Goal: Task Accomplishment & Management: Use online tool/utility

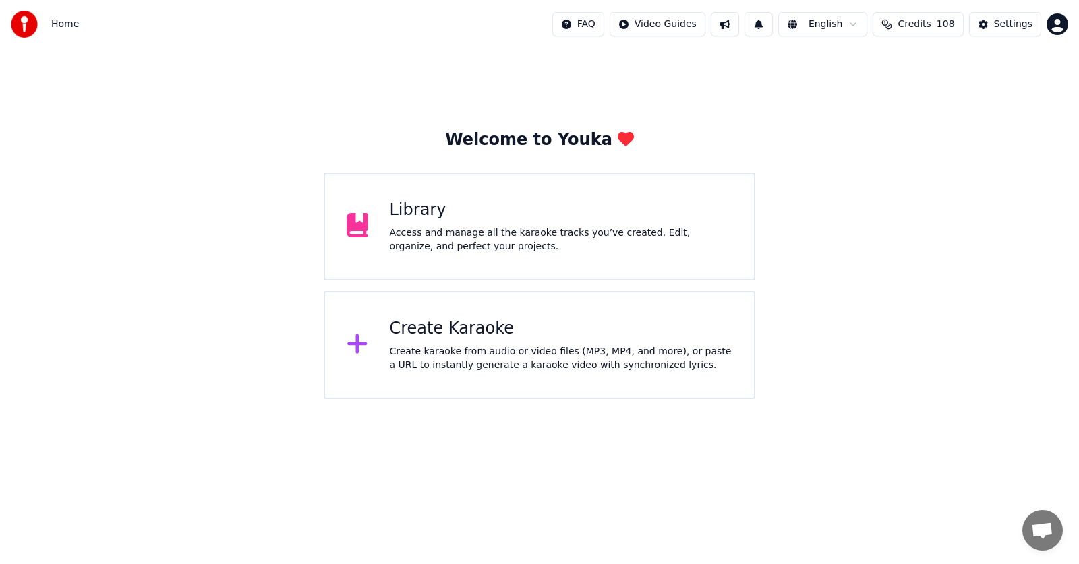
click at [427, 341] on div "Create Karaoke Create karaoke from audio or video files (MP3, MP4, and more), o…" at bounding box center [561, 345] width 343 height 54
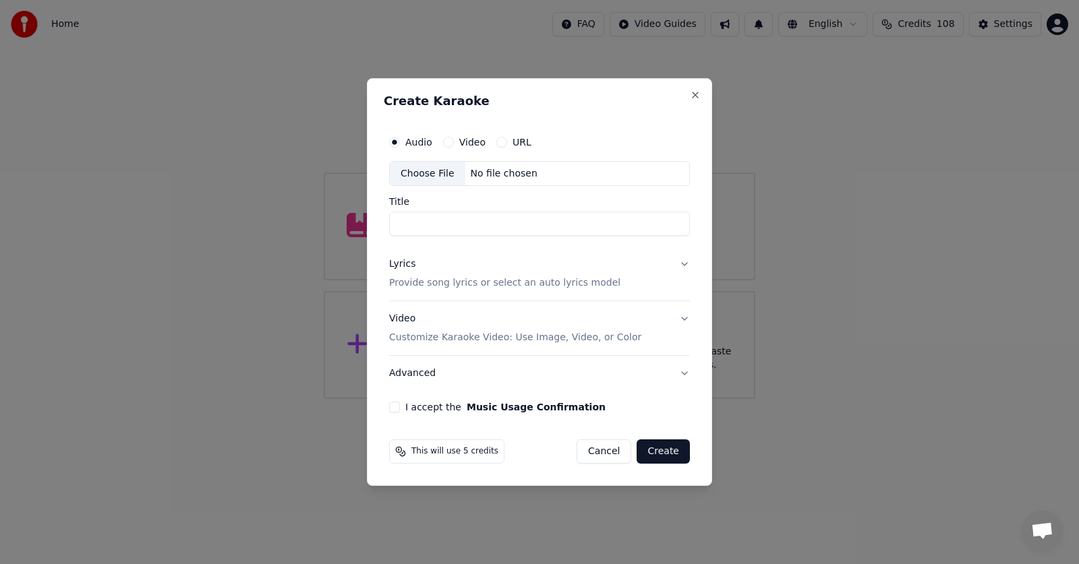
click at [463, 144] on label "Video" at bounding box center [472, 142] width 26 height 9
click at [454, 144] on button "Video" at bounding box center [448, 142] width 11 height 11
click at [448, 143] on circle "button" at bounding box center [448, 142] width 5 height 5
click at [431, 175] on div "Choose File" at bounding box center [428, 174] width 76 height 24
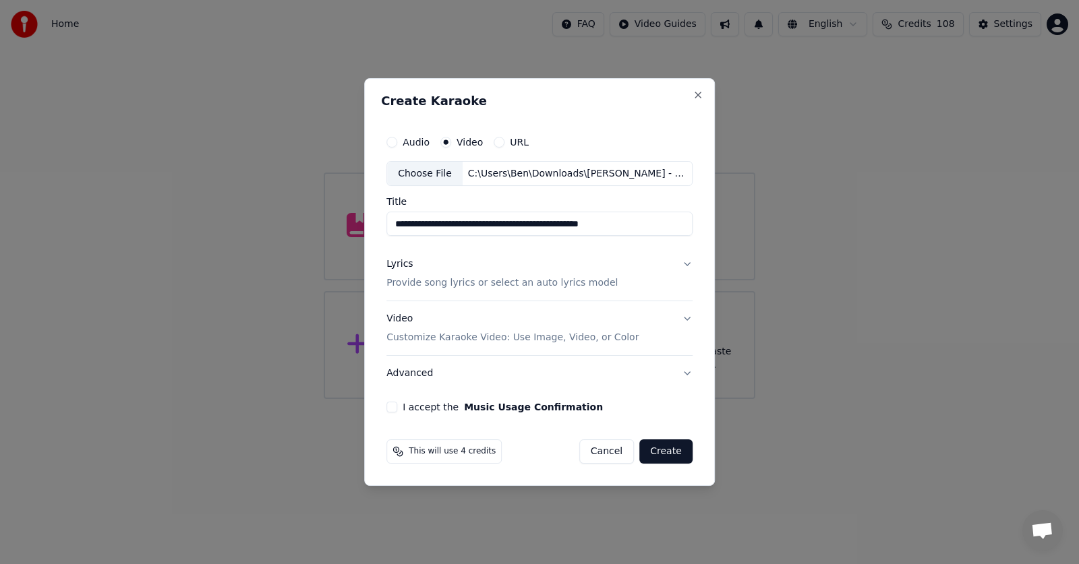
click at [433, 223] on input "**********" at bounding box center [539, 224] width 306 height 24
click at [494, 225] on input "**********" at bounding box center [539, 224] width 306 height 24
type input "**********"
click at [404, 265] on div "Lyrics" at bounding box center [399, 264] width 26 height 13
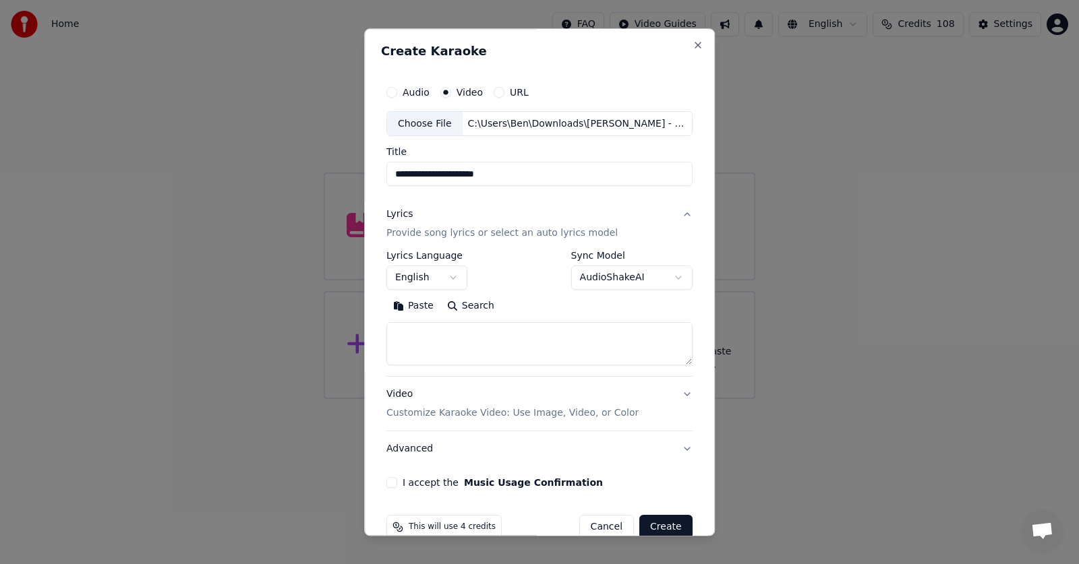
click at [451, 277] on button "English" at bounding box center [426, 278] width 81 height 24
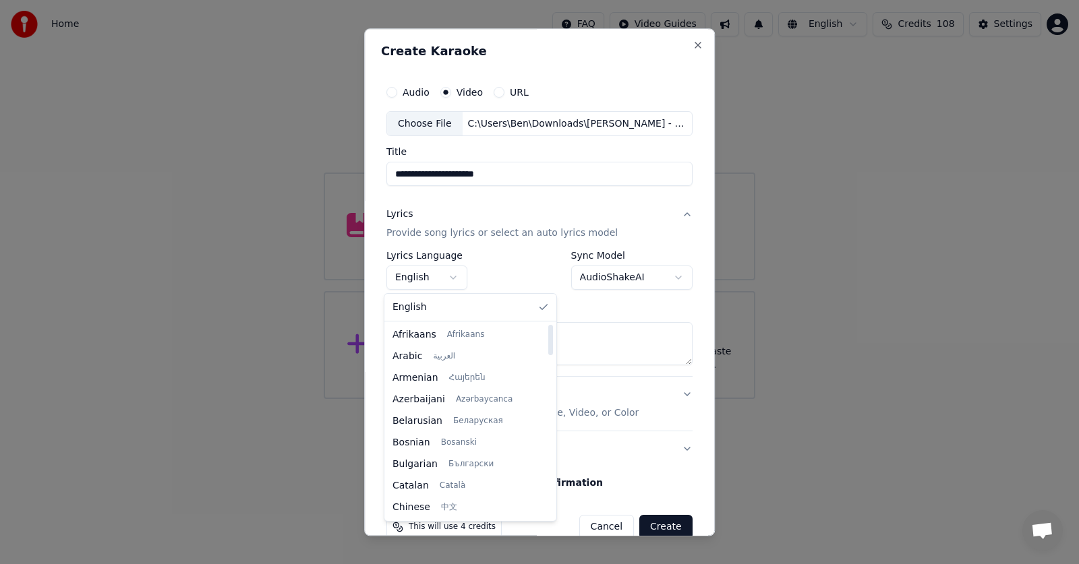
click at [548, 336] on div at bounding box center [550, 340] width 5 height 30
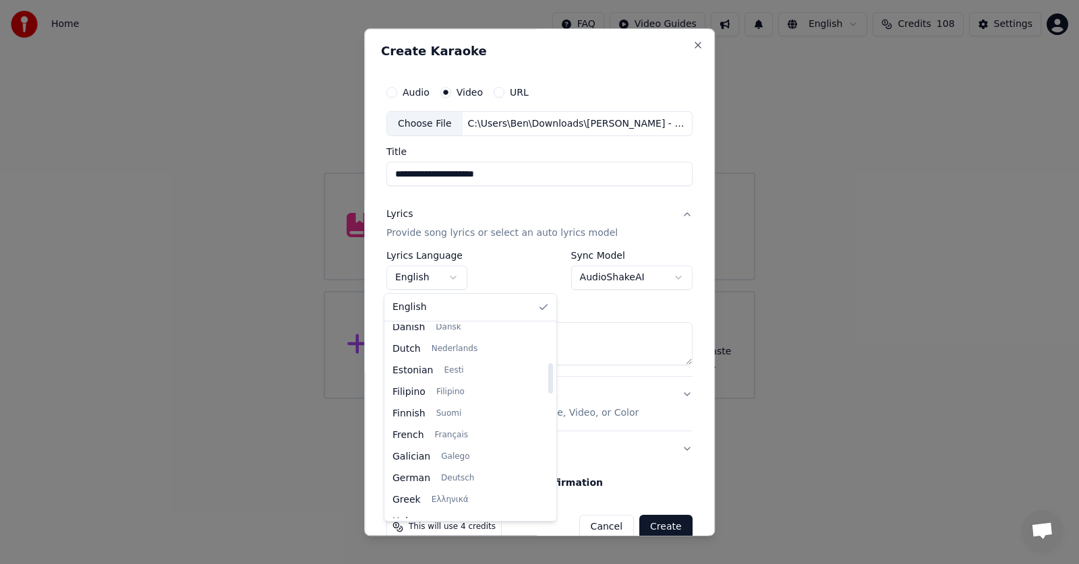
drag, startPoint x: 535, startPoint y: 336, endPoint x: 535, endPoint y: 374, distance: 38.4
click at [548, 374] on div at bounding box center [550, 378] width 5 height 30
select select "**"
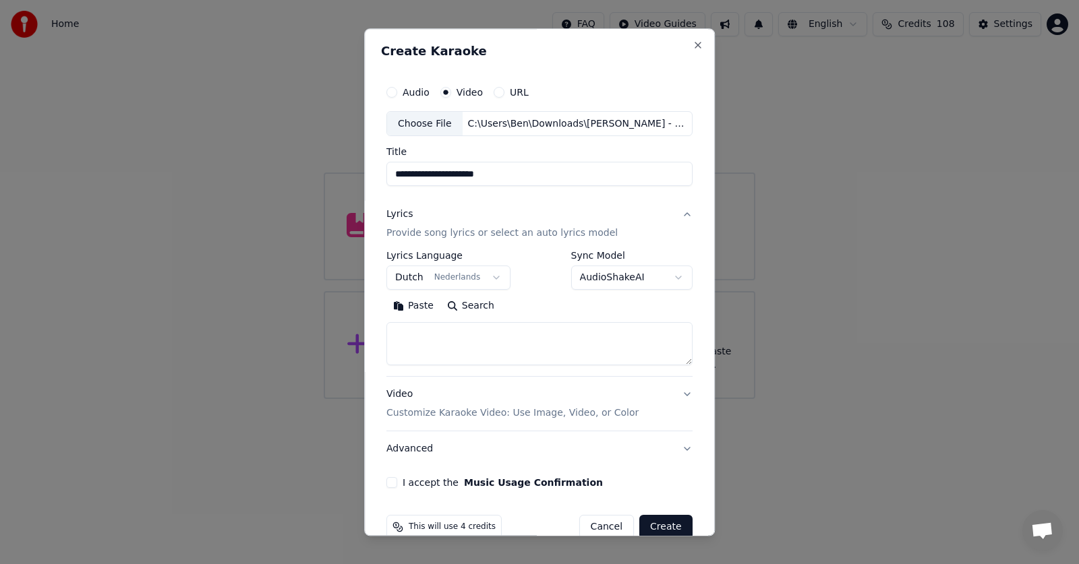
click at [422, 336] on textarea at bounding box center [539, 344] width 306 height 43
paste textarea "**********"
click at [508, 307] on button "Expand" at bounding box center [531, 307] width 63 height 22
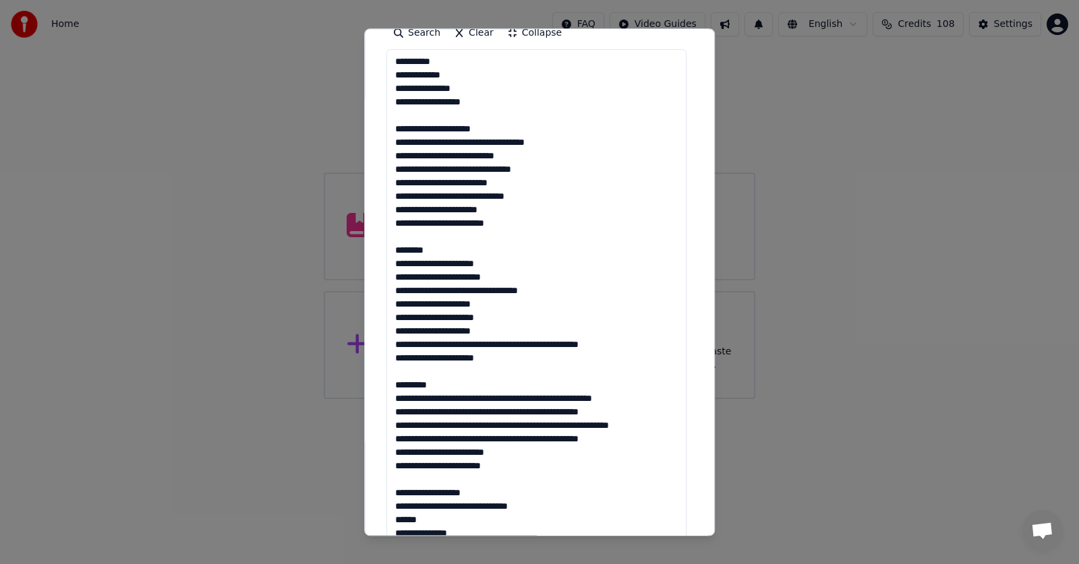
scroll to position [286, 0]
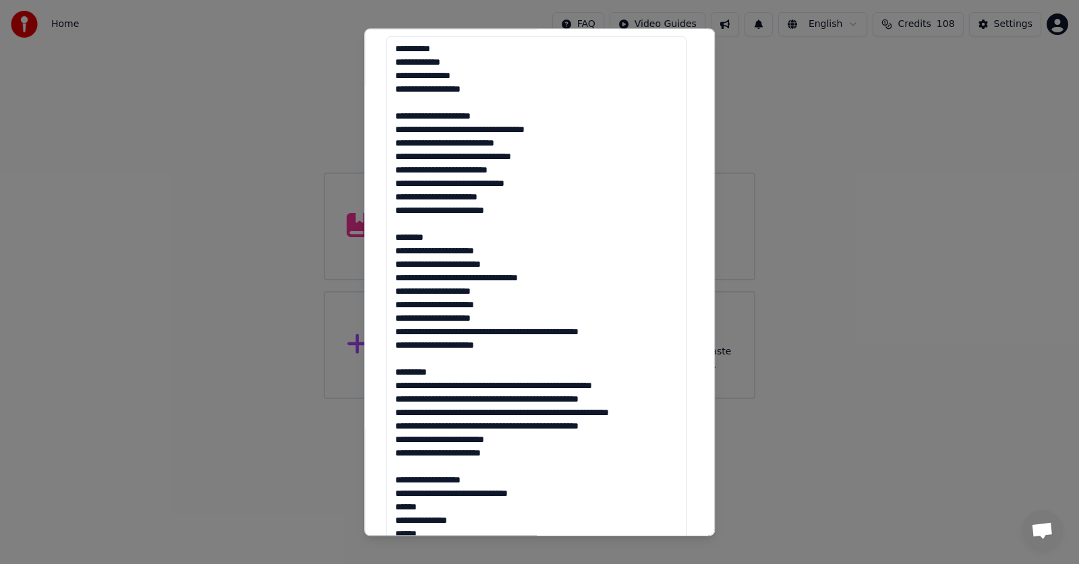
click at [428, 236] on textarea at bounding box center [536, 453] width 300 height 833
click at [399, 250] on textarea at bounding box center [536, 453] width 300 height 833
click at [393, 266] on textarea at bounding box center [536, 453] width 300 height 833
click at [393, 265] on textarea at bounding box center [536, 453] width 300 height 833
click at [397, 280] on textarea at bounding box center [536, 453] width 300 height 833
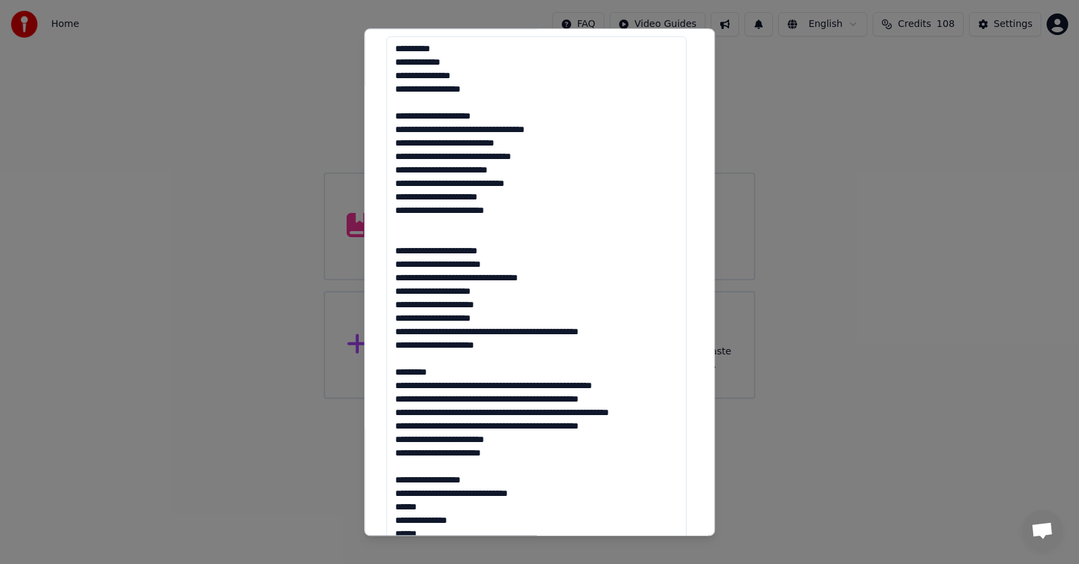
click at [400, 287] on textarea at bounding box center [536, 453] width 300 height 833
click at [399, 307] on textarea at bounding box center [536, 453] width 300 height 833
click at [396, 317] on textarea at bounding box center [536, 453] width 300 height 833
click at [395, 331] on textarea at bounding box center [536, 453] width 300 height 833
click at [487, 330] on textarea at bounding box center [536, 453] width 300 height 833
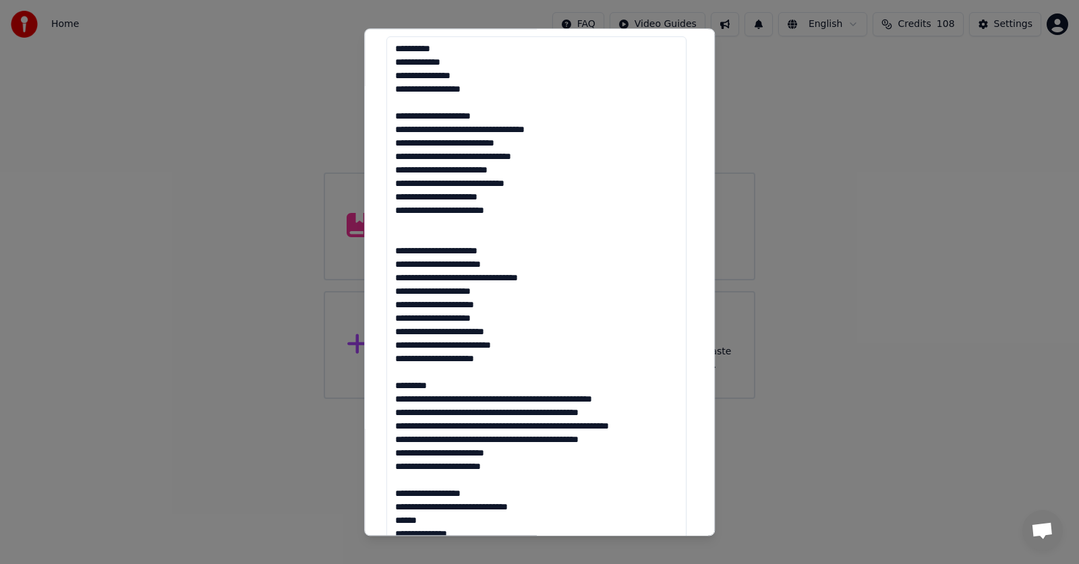
click at [397, 360] on textarea at bounding box center [536, 453] width 300 height 833
click at [428, 387] on textarea at bounding box center [536, 453] width 300 height 833
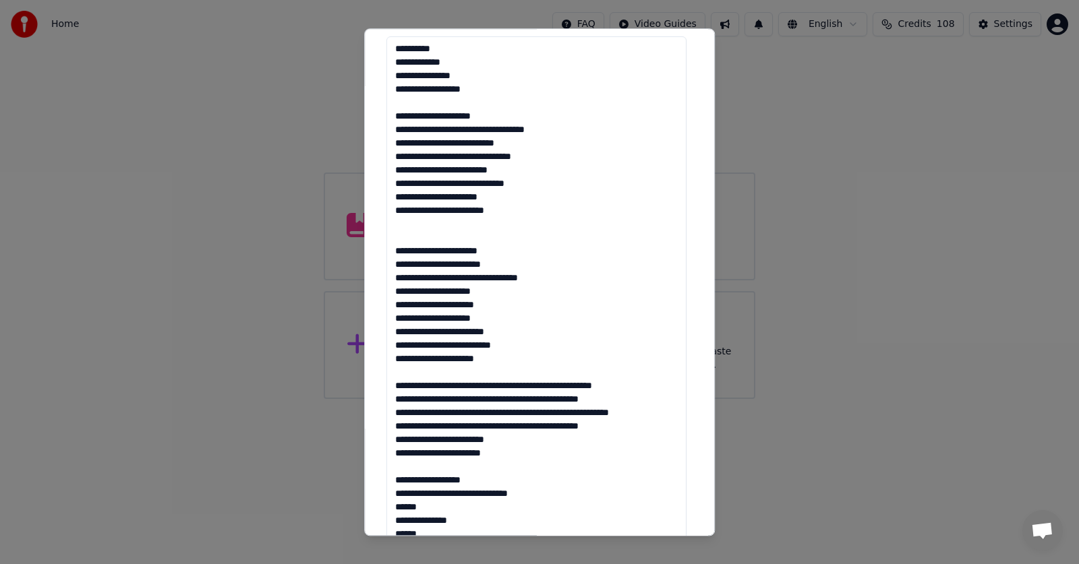
click at [394, 385] on textarea at bounding box center [536, 453] width 300 height 833
click at [505, 386] on textarea at bounding box center [536, 453] width 300 height 833
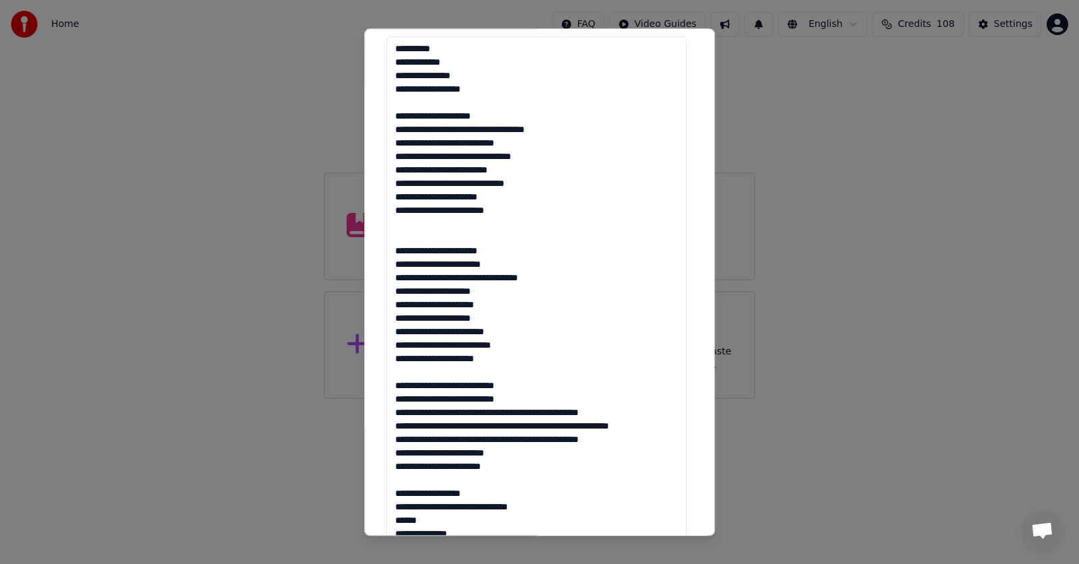
click at [397, 412] on textarea at bounding box center [536, 453] width 300 height 833
click at [506, 413] on textarea at bounding box center [536, 453] width 300 height 833
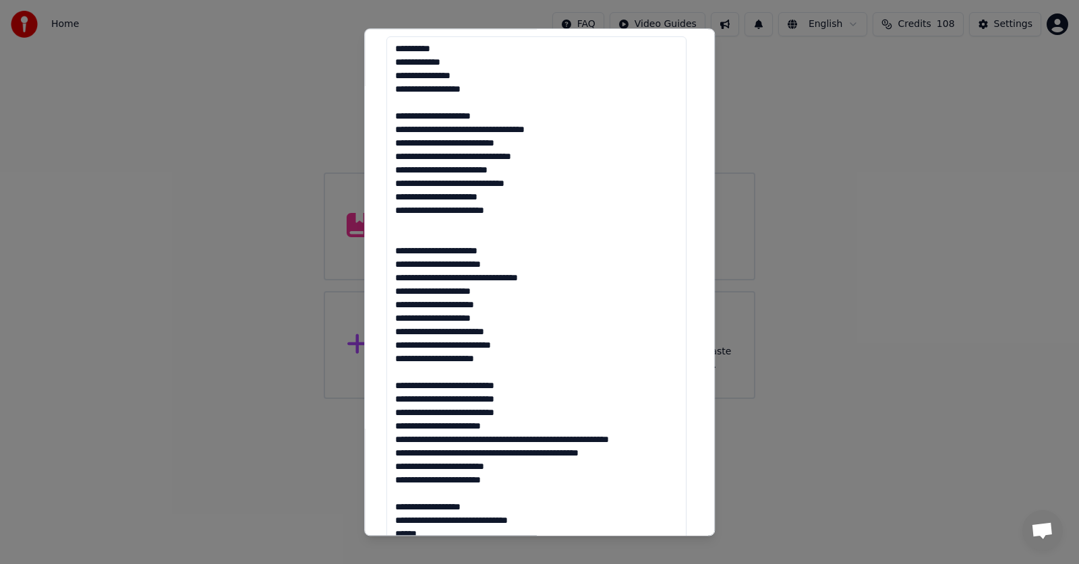
click at [395, 442] on textarea at bounding box center [536, 453] width 300 height 833
click at [508, 439] on textarea at bounding box center [536, 453] width 300 height 833
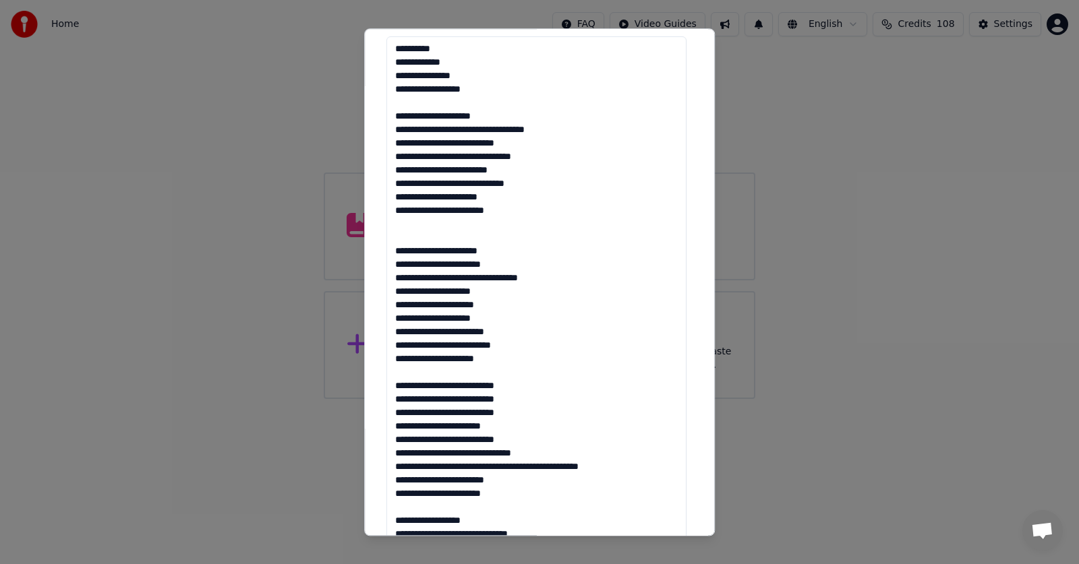
click at [399, 469] on textarea at bounding box center [536, 453] width 300 height 833
click at [520, 469] on textarea at bounding box center [536, 453] width 300 height 833
click at [492, 467] on textarea at bounding box center [536, 453] width 300 height 833
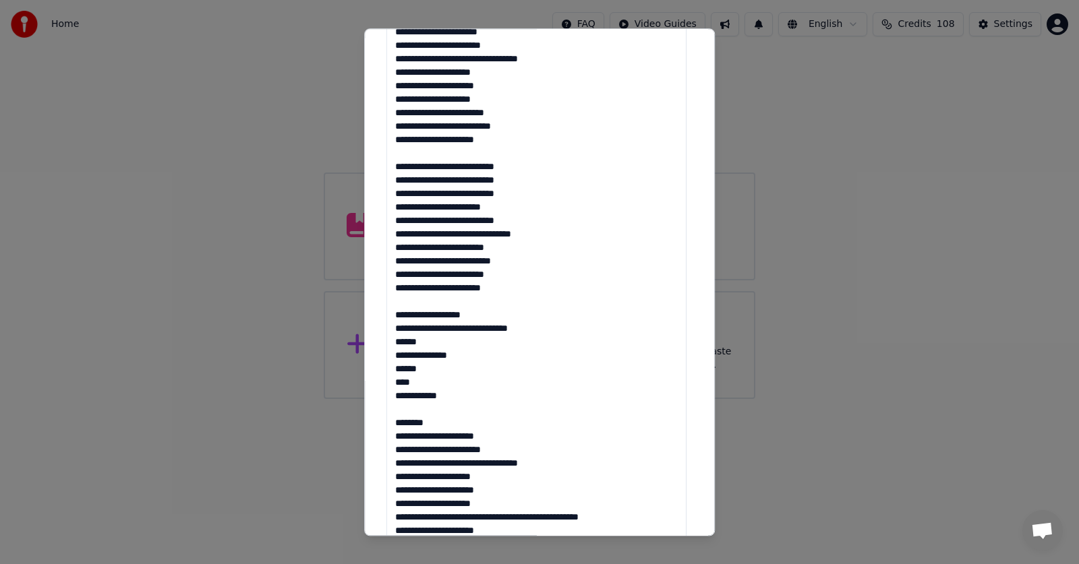
scroll to position [507, 0]
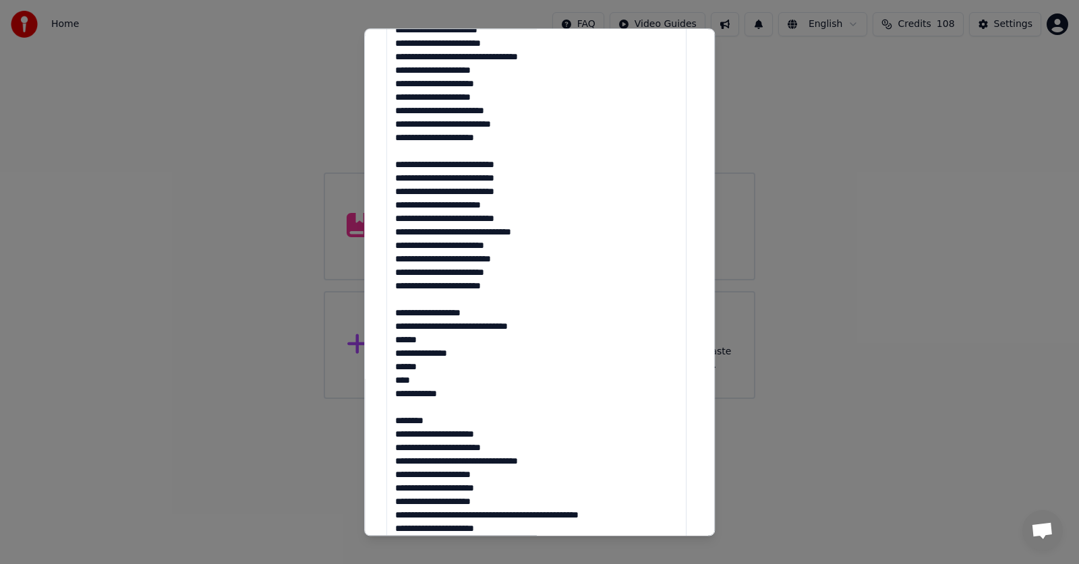
drag, startPoint x: 392, startPoint y: 272, endPoint x: 451, endPoint y: 424, distance: 163.5
click at [451, 424] on textarea at bounding box center [536, 232] width 300 height 833
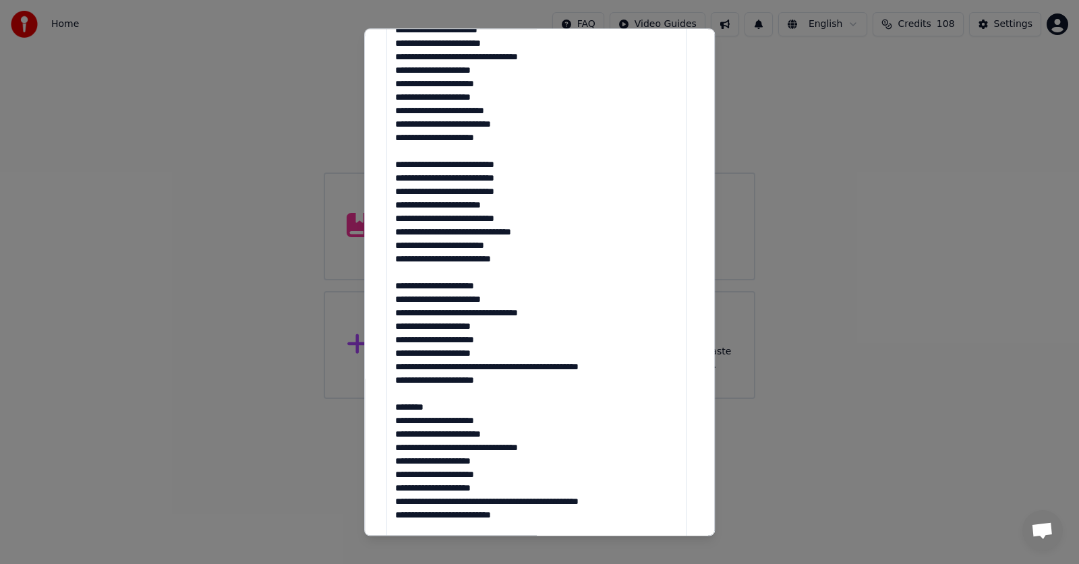
click at [430, 406] on textarea at bounding box center [536, 232] width 300 height 833
click at [399, 419] on textarea at bounding box center [536, 232] width 300 height 833
click at [399, 434] on textarea at bounding box center [536, 232] width 300 height 833
click at [394, 432] on textarea at bounding box center [536, 232] width 300 height 833
click at [398, 446] on textarea at bounding box center [536, 232] width 300 height 833
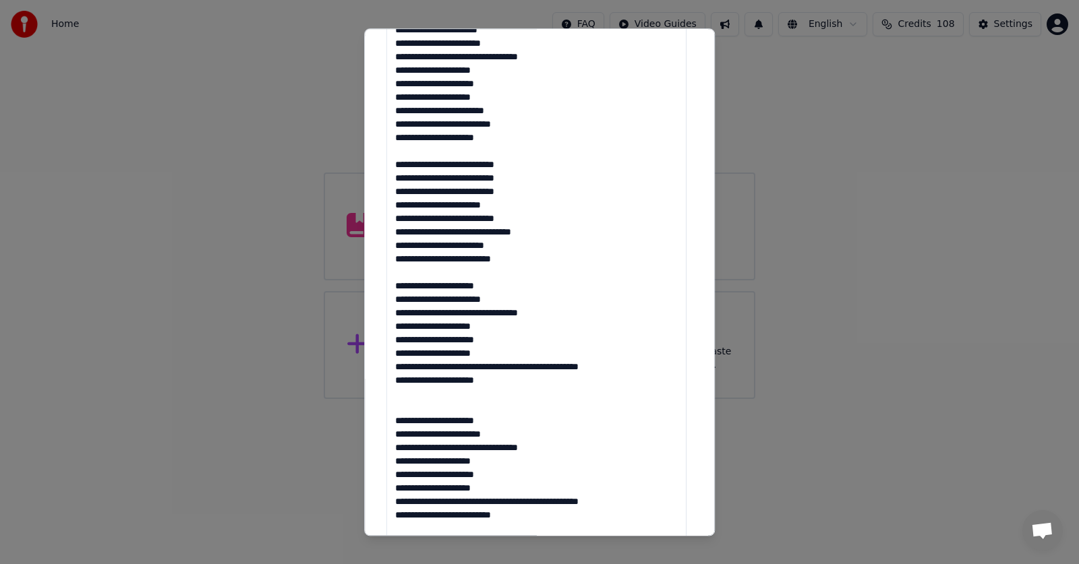
click at [400, 462] on textarea at bounding box center [536, 232] width 300 height 833
click at [399, 472] on textarea at bounding box center [536, 232] width 300 height 833
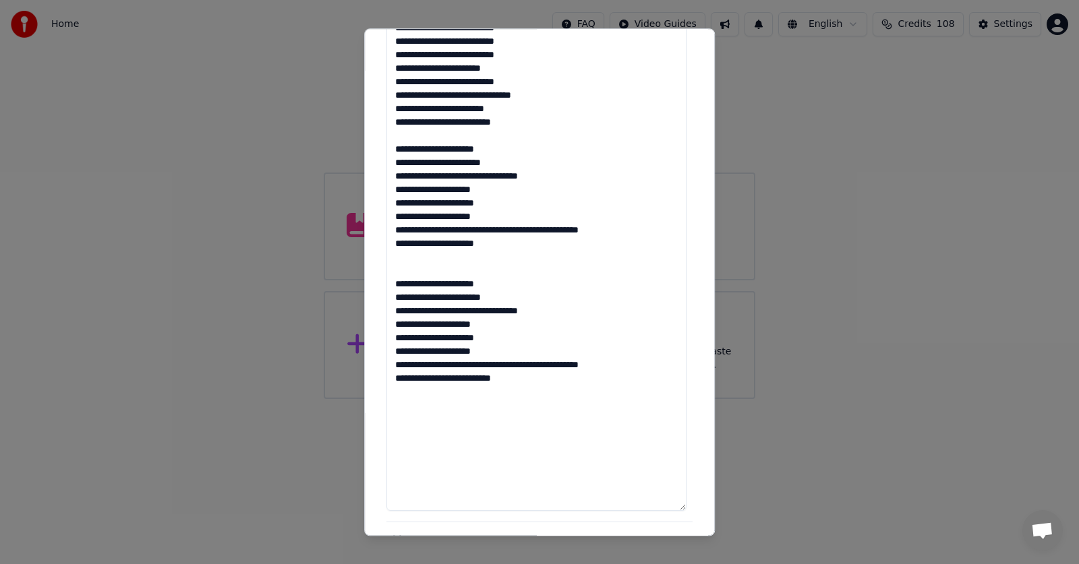
scroll to position [651, 0]
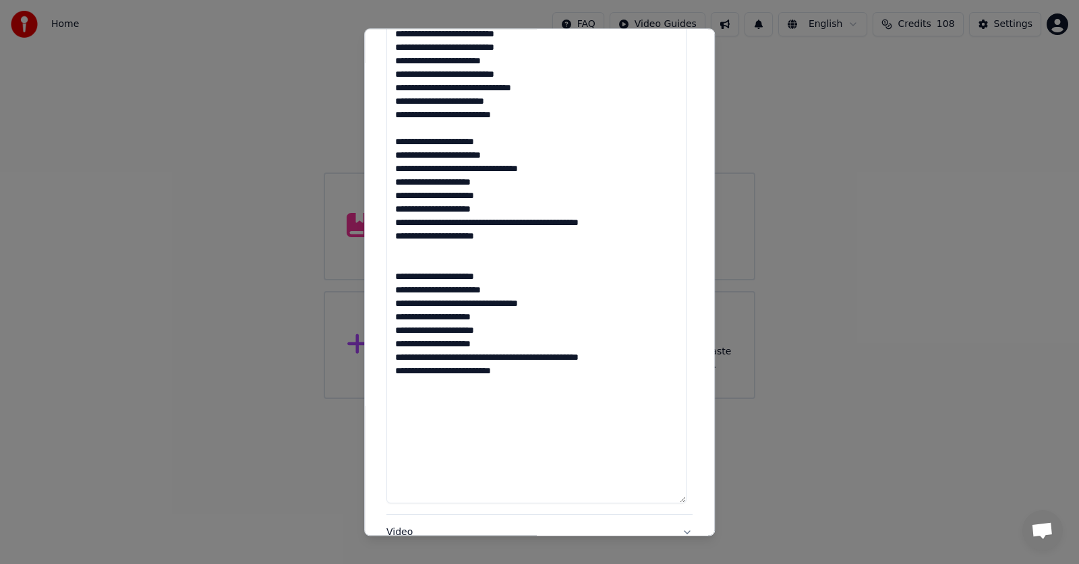
click at [396, 345] on textarea at bounding box center [536, 88] width 300 height 833
click at [394, 357] on textarea at bounding box center [536, 88] width 300 height 833
click at [487, 357] on textarea at bounding box center [536, 88] width 300 height 833
click at [398, 386] on textarea at bounding box center [536, 88] width 300 height 833
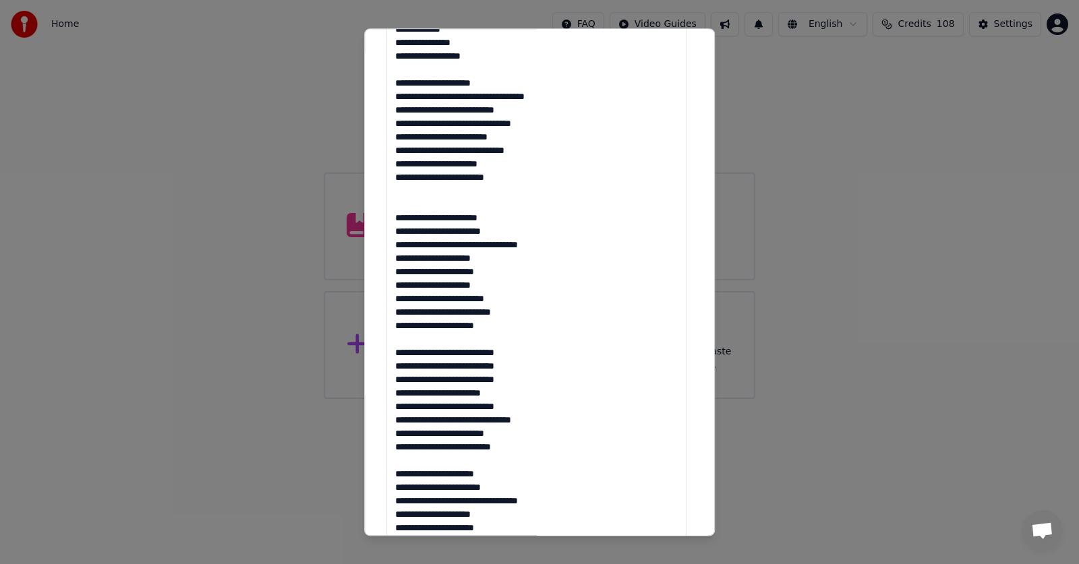
scroll to position [321, 0]
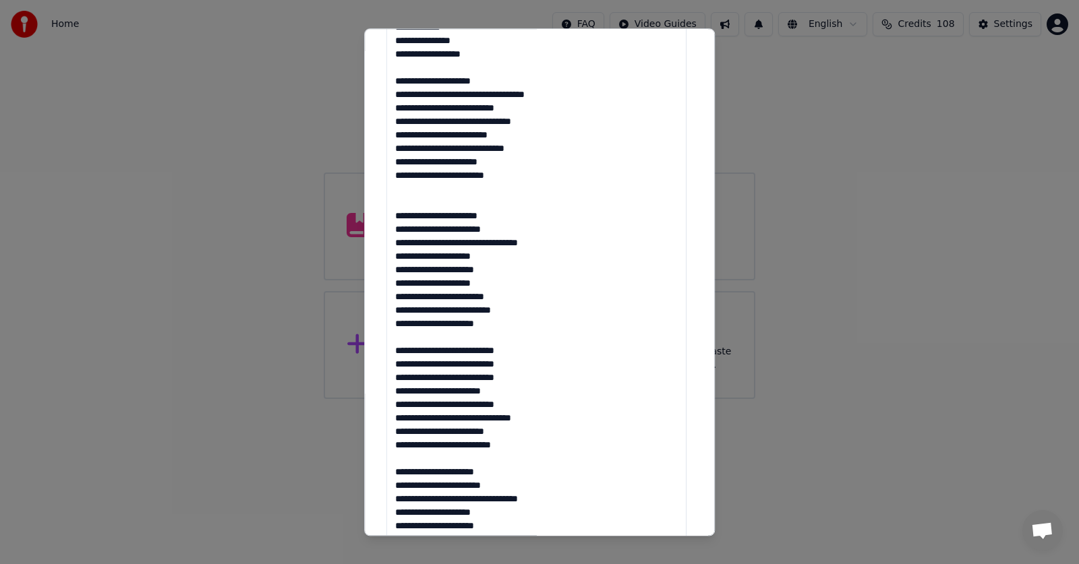
click at [396, 231] on textarea at bounding box center [536, 418] width 300 height 833
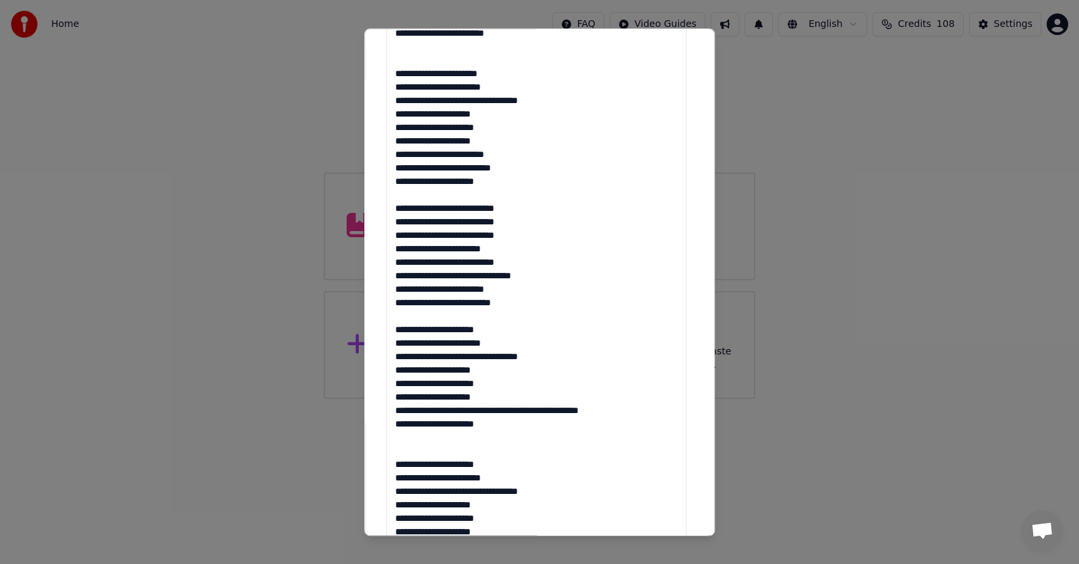
scroll to position [485, 0]
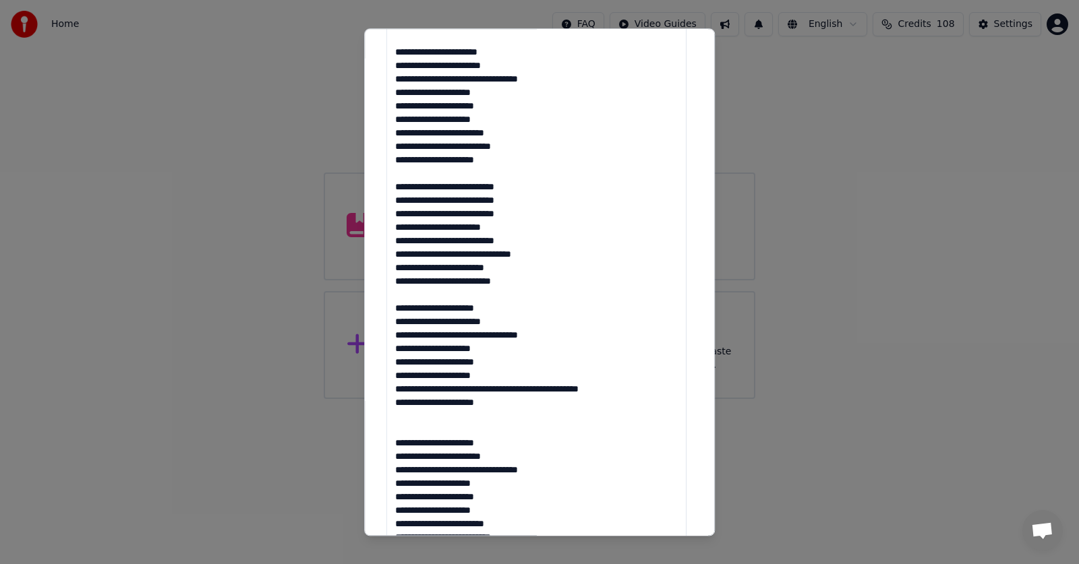
click at [402, 243] on textarea at bounding box center [536, 254] width 300 height 833
click at [399, 307] on textarea at bounding box center [536, 254] width 300 height 833
click at [394, 320] on textarea at bounding box center [536, 254] width 300 height 833
click at [396, 334] on textarea at bounding box center [536, 254] width 300 height 833
click at [399, 348] on textarea at bounding box center [536, 254] width 300 height 833
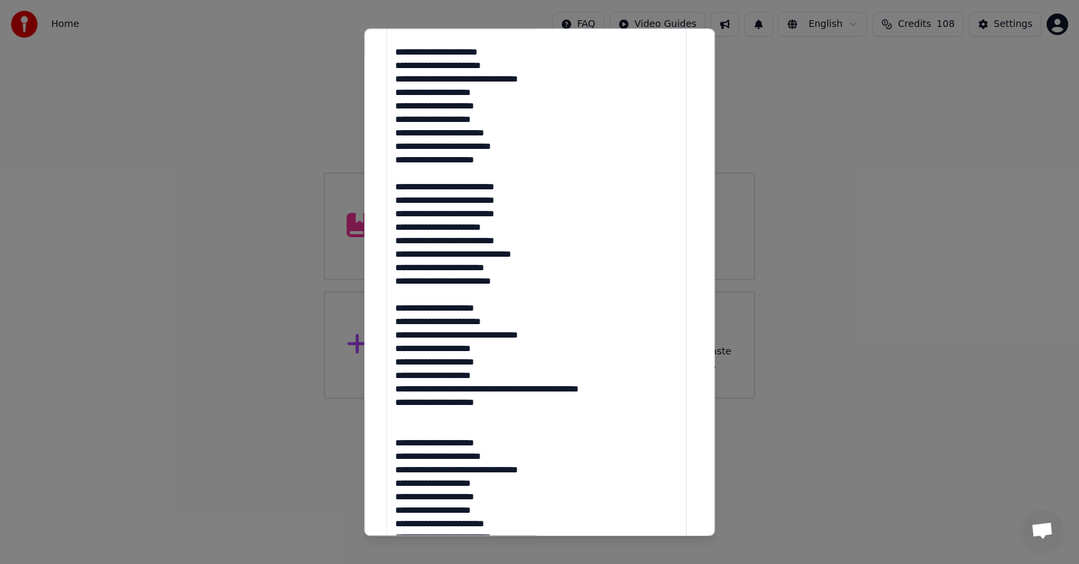
click at [399, 362] on textarea at bounding box center [536, 254] width 300 height 833
click at [396, 374] on textarea at bounding box center [536, 254] width 300 height 833
click at [395, 390] on textarea at bounding box center [536, 254] width 300 height 833
click at [396, 403] on textarea at bounding box center [536, 254] width 300 height 833
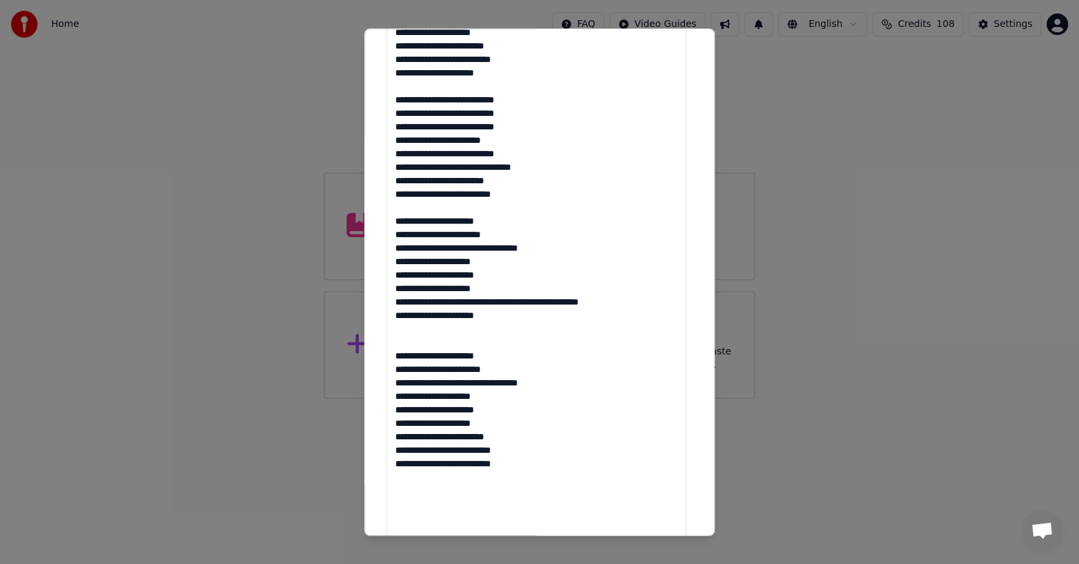
scroll to position [574, 0]
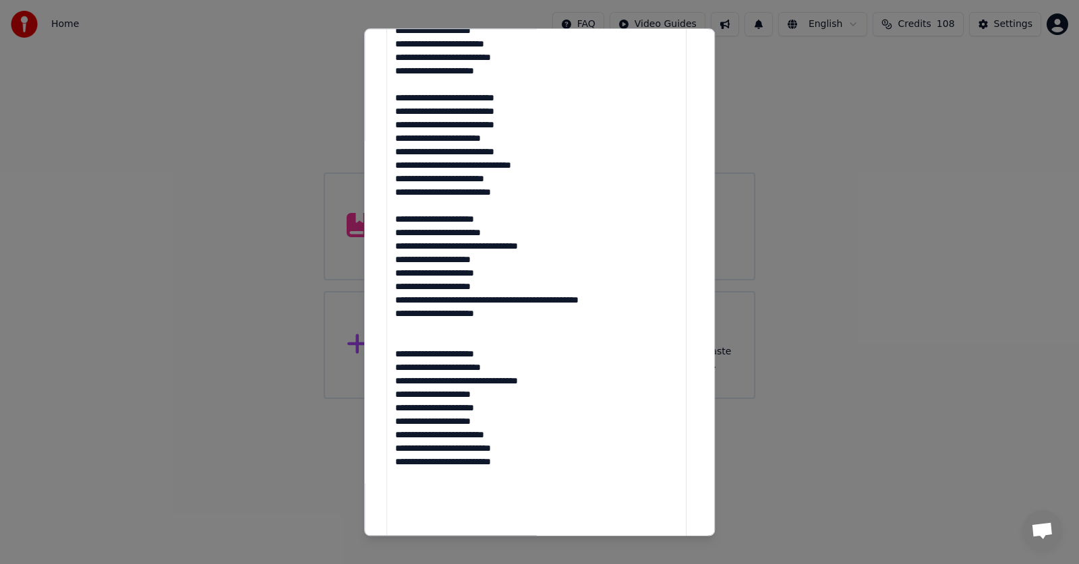
click at [487, 302] on textarea at bounding box center [536, 165] width 300 height 833
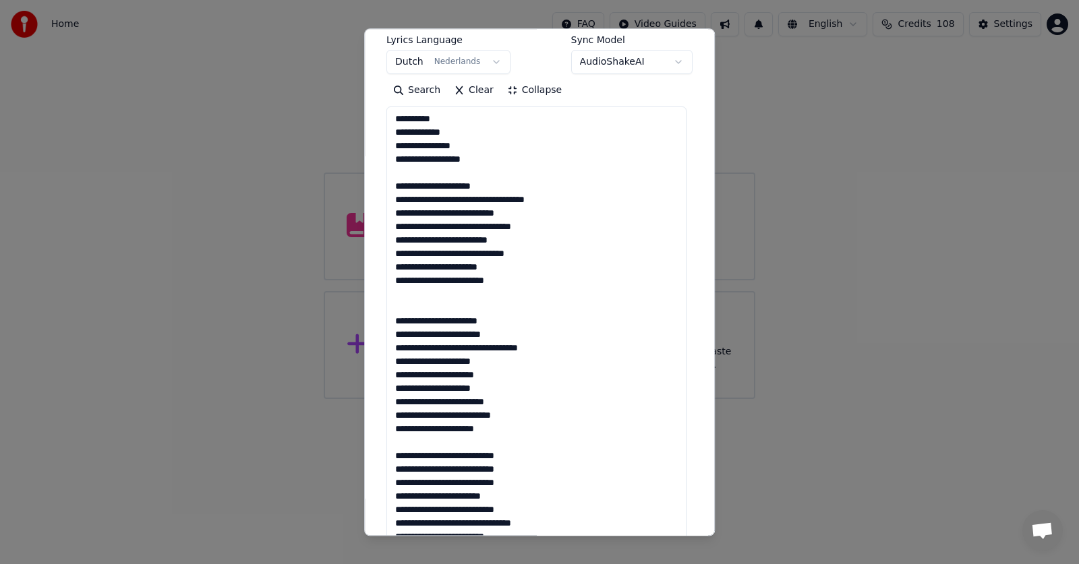
scroll to position [212, 0]
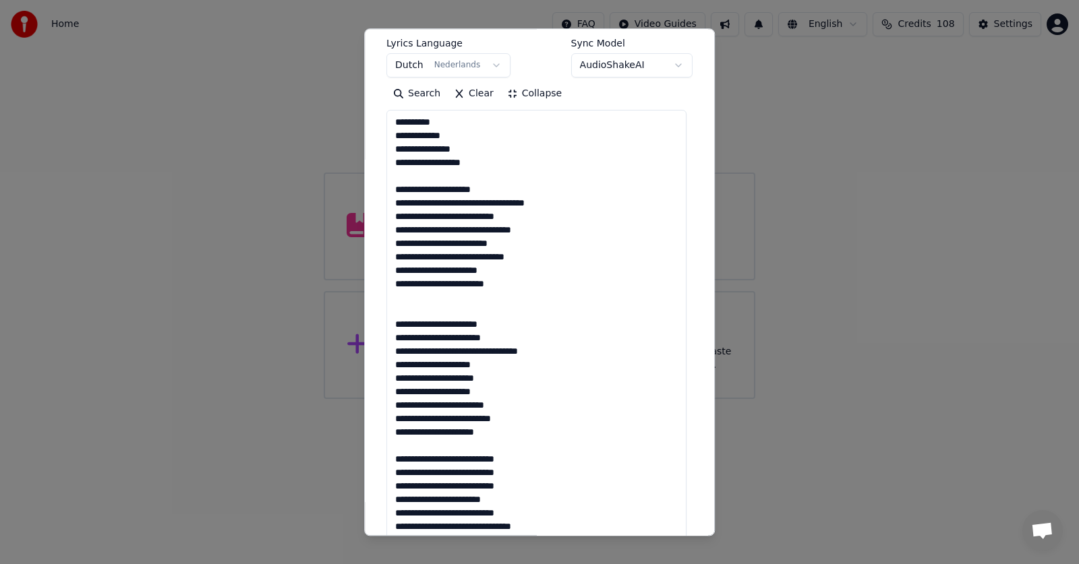
click at [394, 122] on textarea at bounding box center [536, 527] width 300 height 833
click at [421, 121] on textarea at bounding box center [536, 527] width 300 height 833
click at [396, 135] on textarea at bounding box center [536, 527] width 300 height 833
click at [434, 134] on textarea at bounding box center [536, 527] width 300 height 833
click at [395, 148] on textarea at bounding box center [536, 527] width 300 height 833
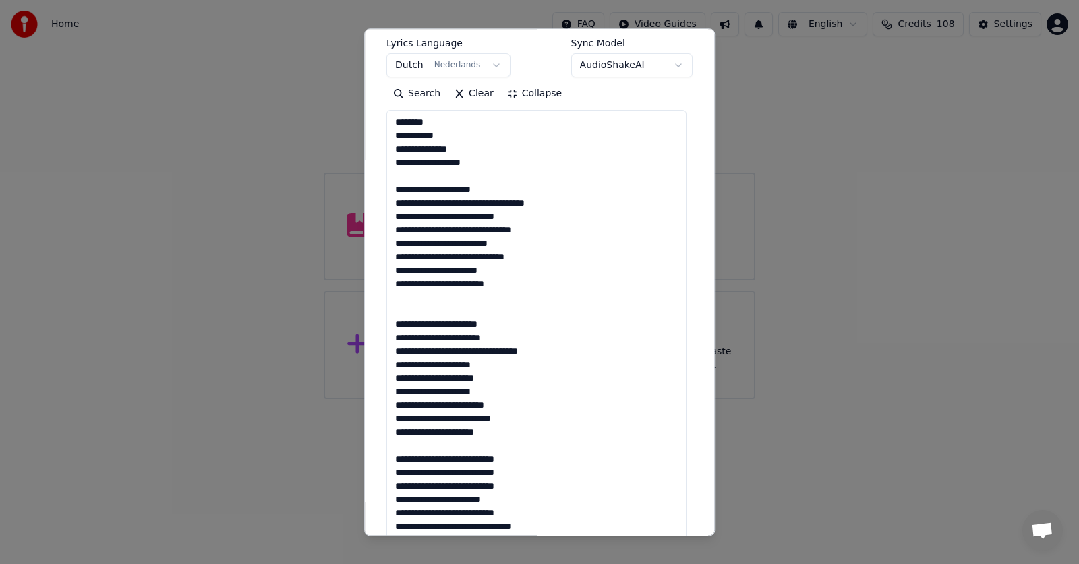
click at [445, 148] on textarea at bounding box center [536, 527] width 300 height 833
click at [396, 163] on textarea at bounding box center [536, 527] width 300 height 833
click at [479, 164] on textarea at bounding box center [536, 527] width 300 height 833
click at [396, 123] on textarea at bounding box center [536, 527] width 300 height 833
click at [397, 136] on textarea at bounding box center [536, 527] width 300 height 833
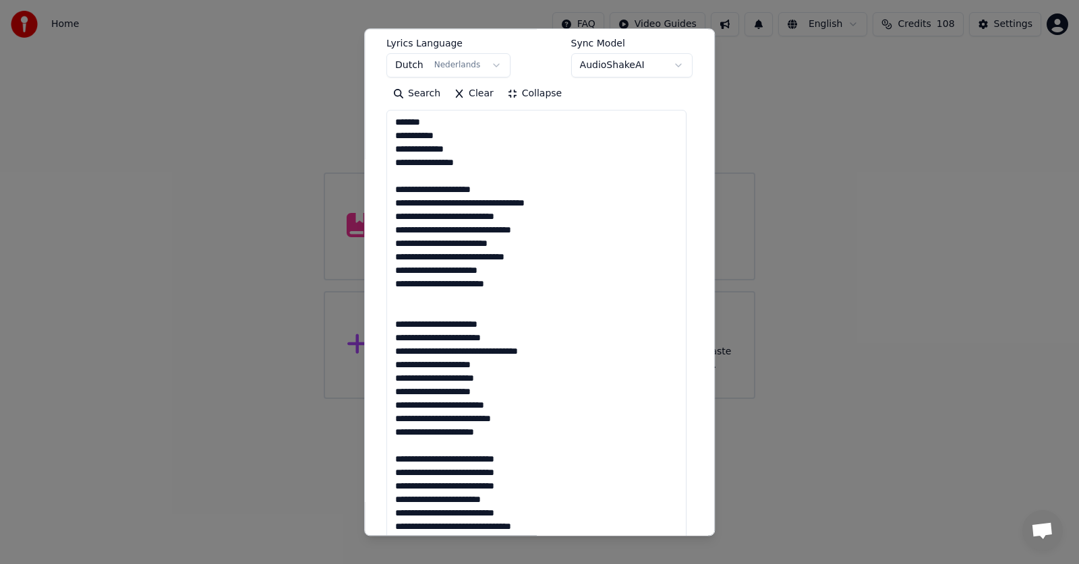
click at [396, 146] on textarea at bounding box center [536, 527] width 300 height 833
click at [397, 160] on textarea at bounding box center [536, 527] width 300 height 833
type textarea "**********"
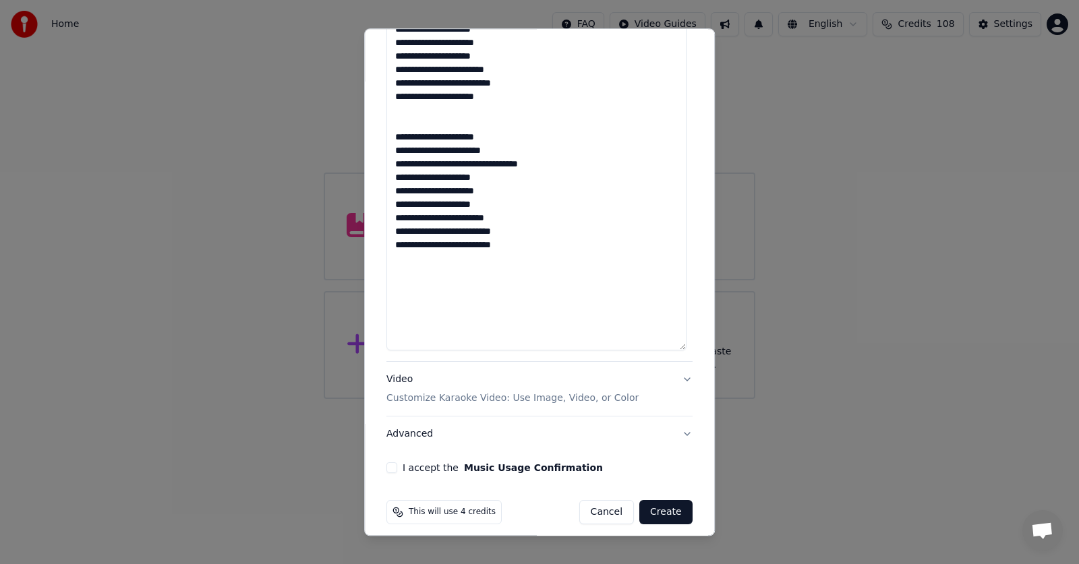
scroll to position [815, 0]
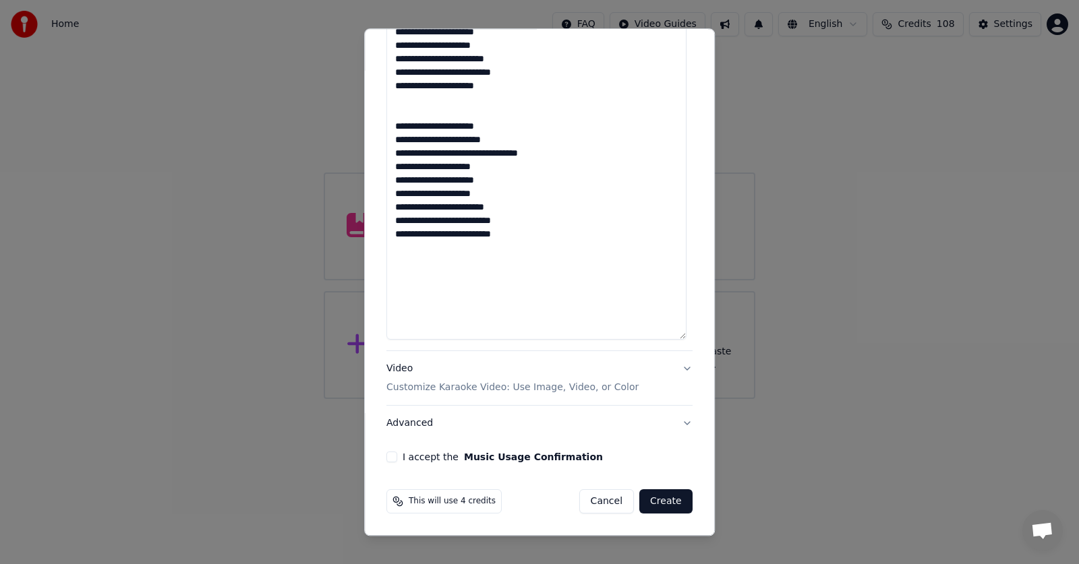
click at [438, 384] on p "Customize Karaoke Video: Use Image, Video, or Color" at bounding box center [512, 388] width 252 height 13
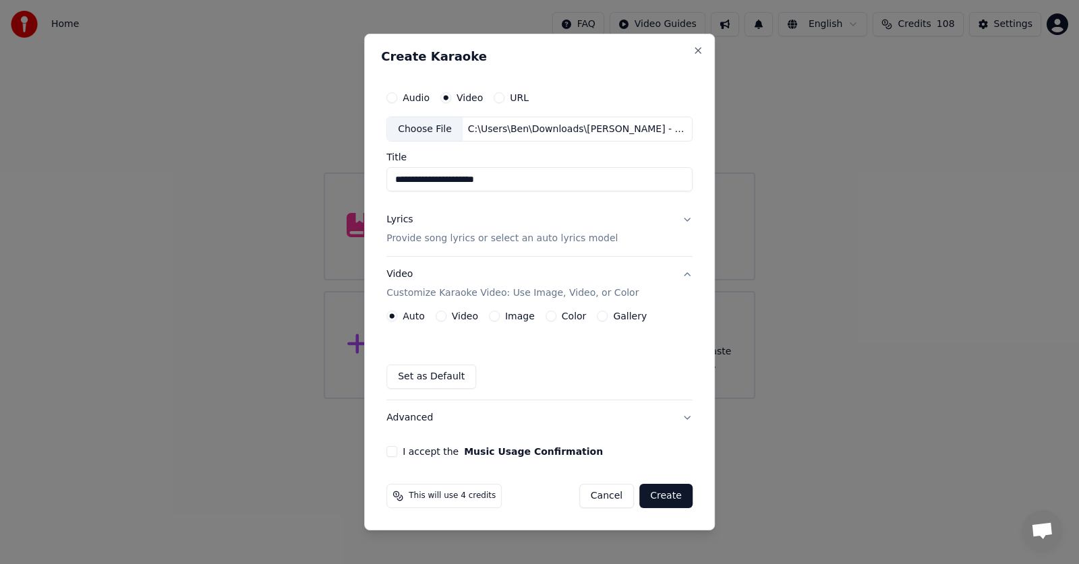
scroll to position [0, 0]
click at [564, 320] on label "Color" at bounding box center [574, 316] width 25 height 9
click at [556, 320] on button "Color" at bounding box center [551, 316] width 11 height 11
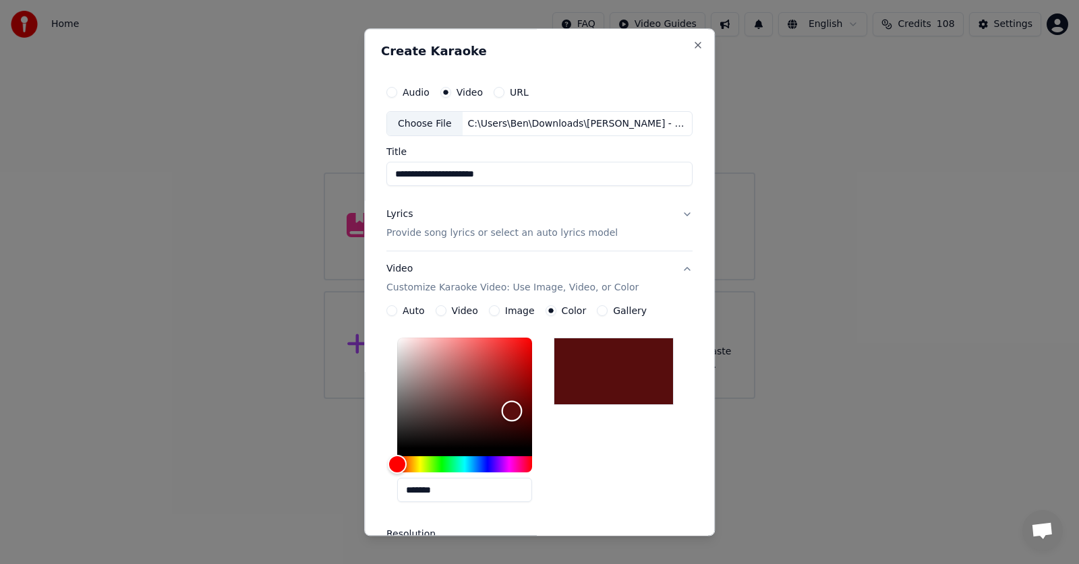
click at [509, 411] on div "Color" at bounding box center [464, 393] width 135 height 111
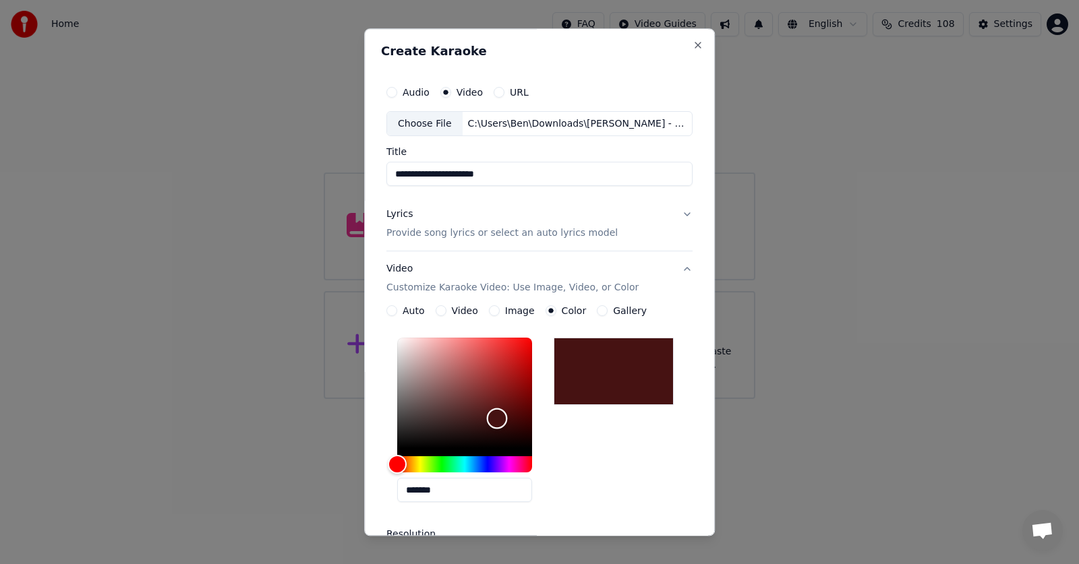
click at [494, 419] on div "Color" at bounding box center [464, 393] width 135 height 111
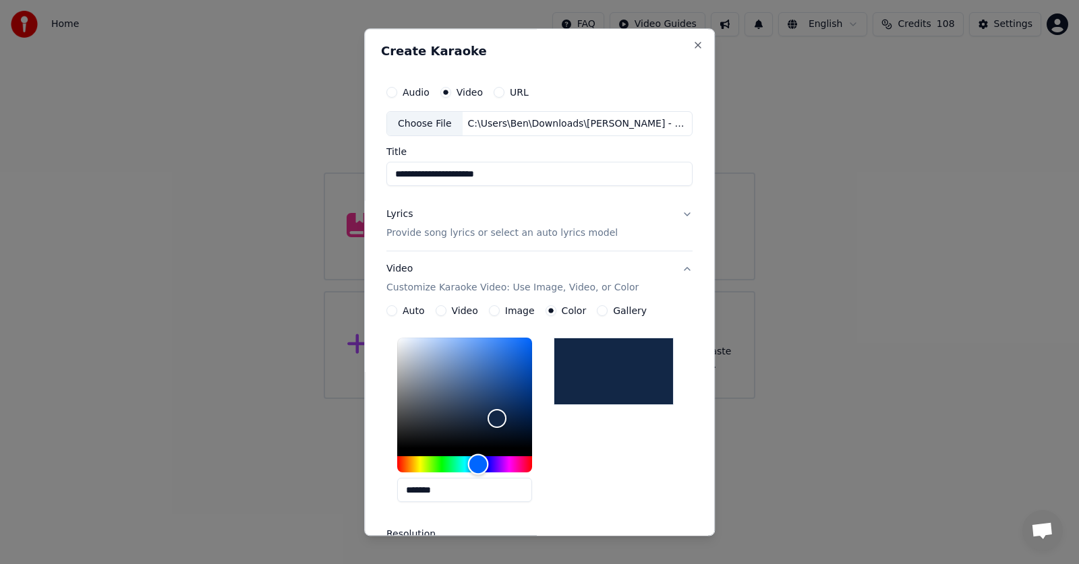
click at [475, 458] on div "Hue" at bounding box center [464, 465] width 135 height 16
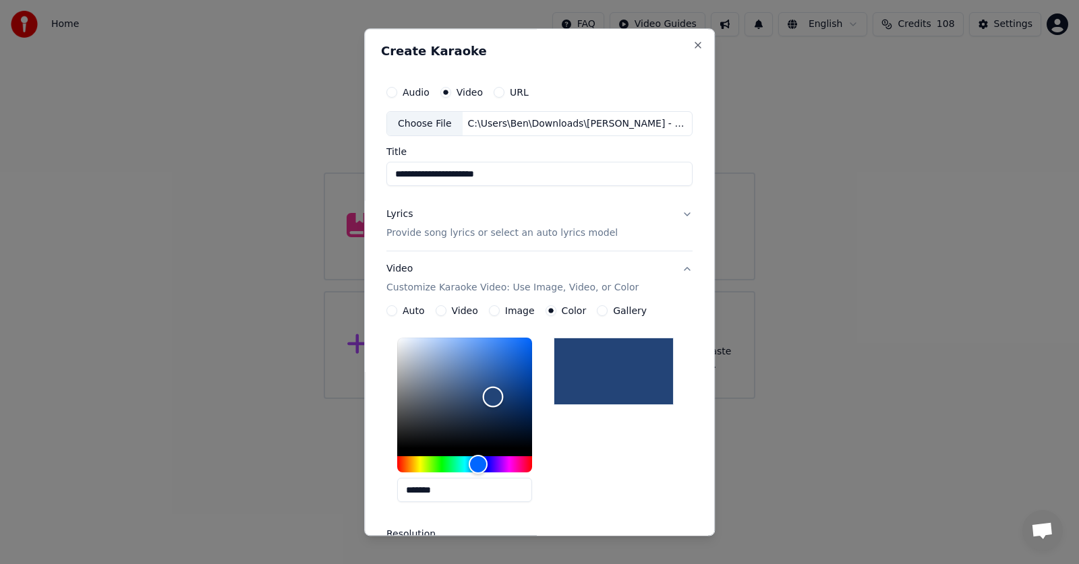
click at [490, 397] on div "Color" at bounding box center [464, 393] width 135 height 111
click at [512, 400] on div "Color" at bounding box center [464, 393] width 135 height 111
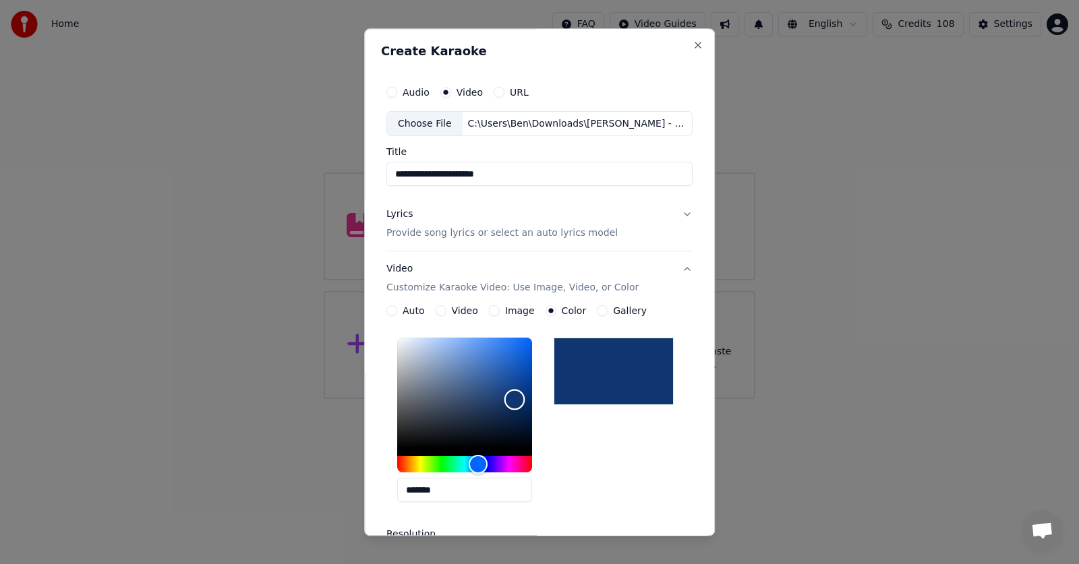
click at [514, 409] on div "Color" at bounding box center [514, 400] width 21 height 21
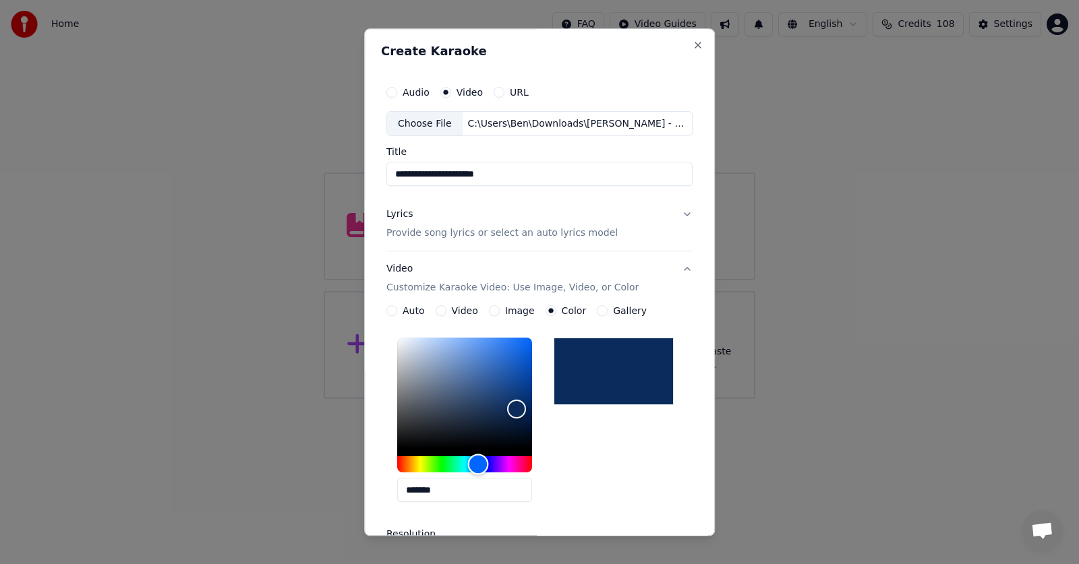
click at [504, 461] on div "Hue" at bounding box center [464, 465] width 135 height 16
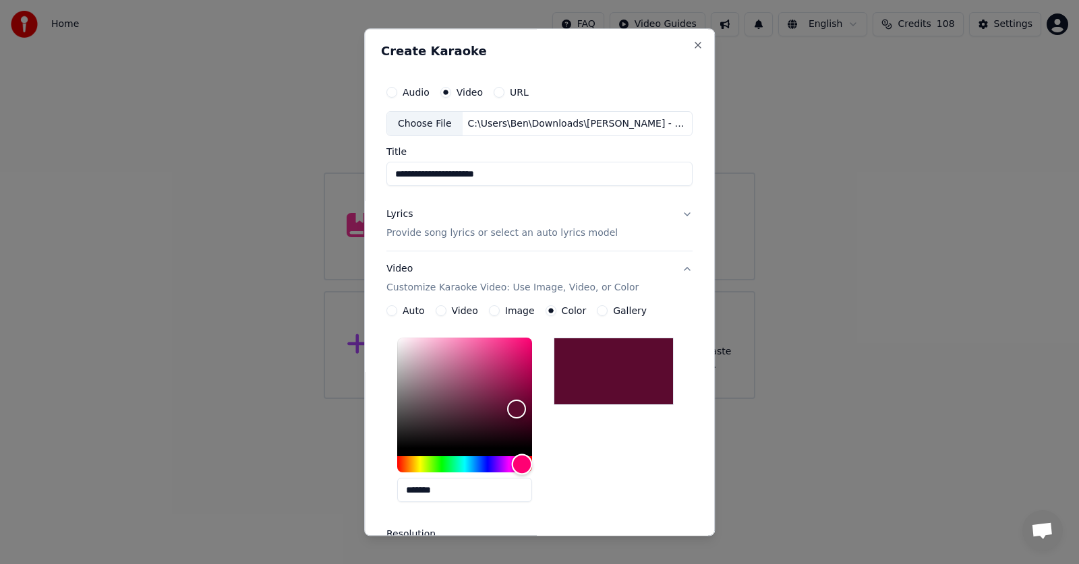
click at [519, 460] on div "Hue" at bounding box center [464, 465] width 135 height 16
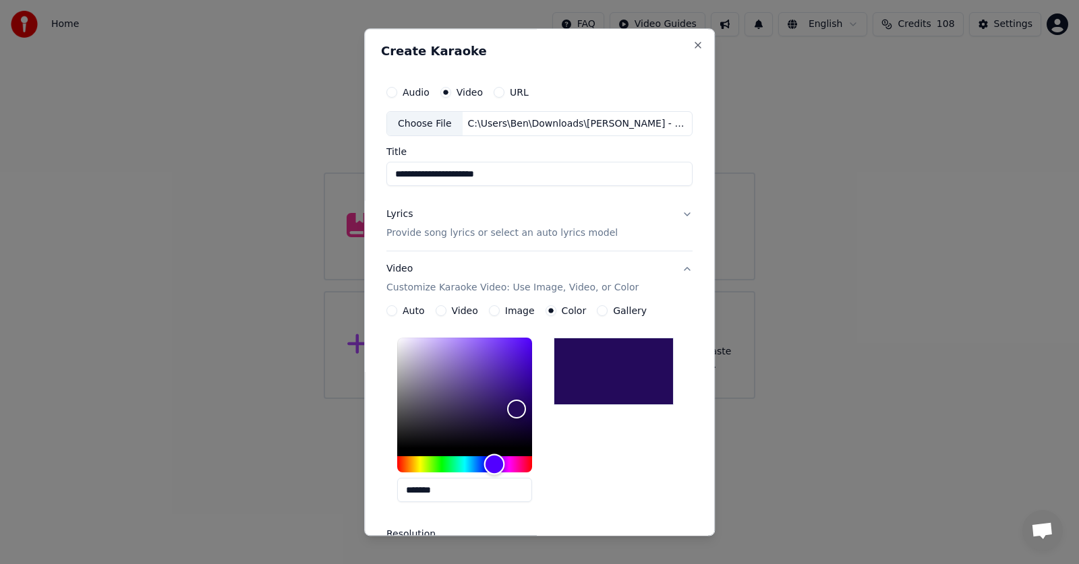
click at [492, 463] on div "Hue" at bounding box center [464, 465] width 135 height 16
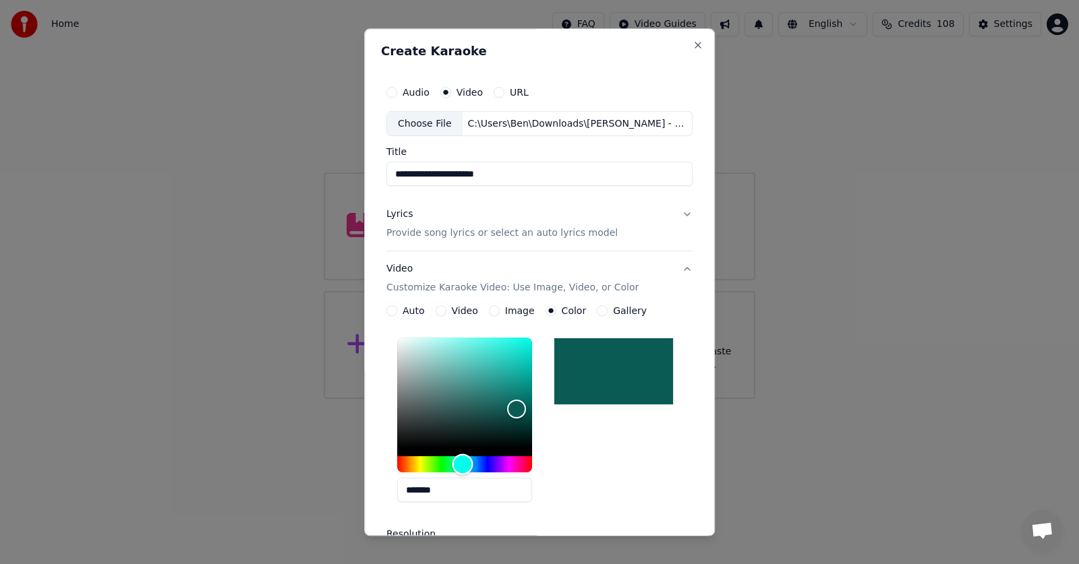
click at [460, 465] on div "Hue" at bounding box center [464, 465] width 135 height 16
click at [439, 466] on div "Hue" at bounding box center [464, 465] width 135 height 16
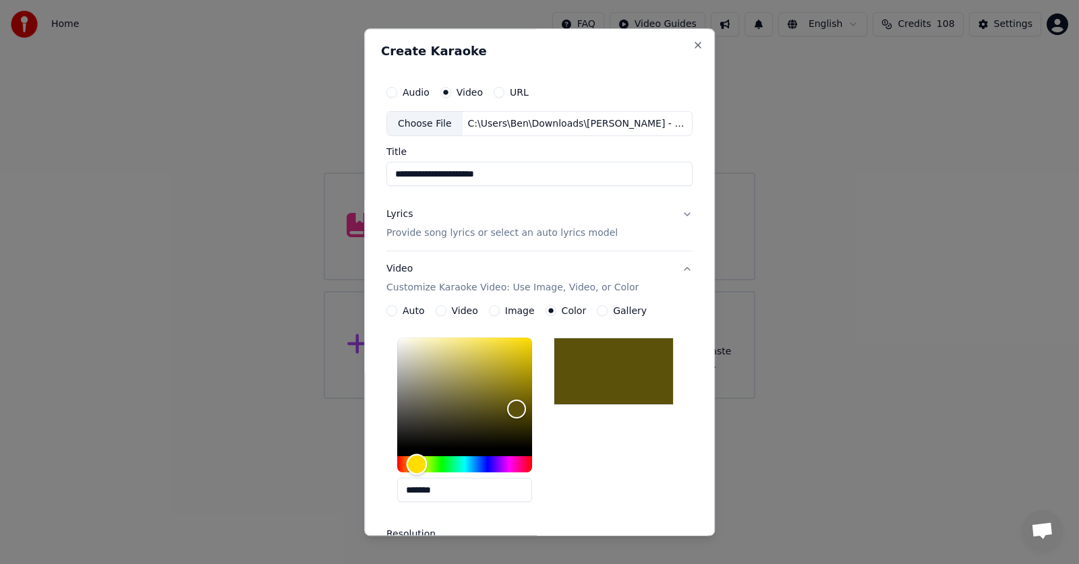
click at [414, 461] on div "Hue" at bounding box center [464, 465] width 135 height 16
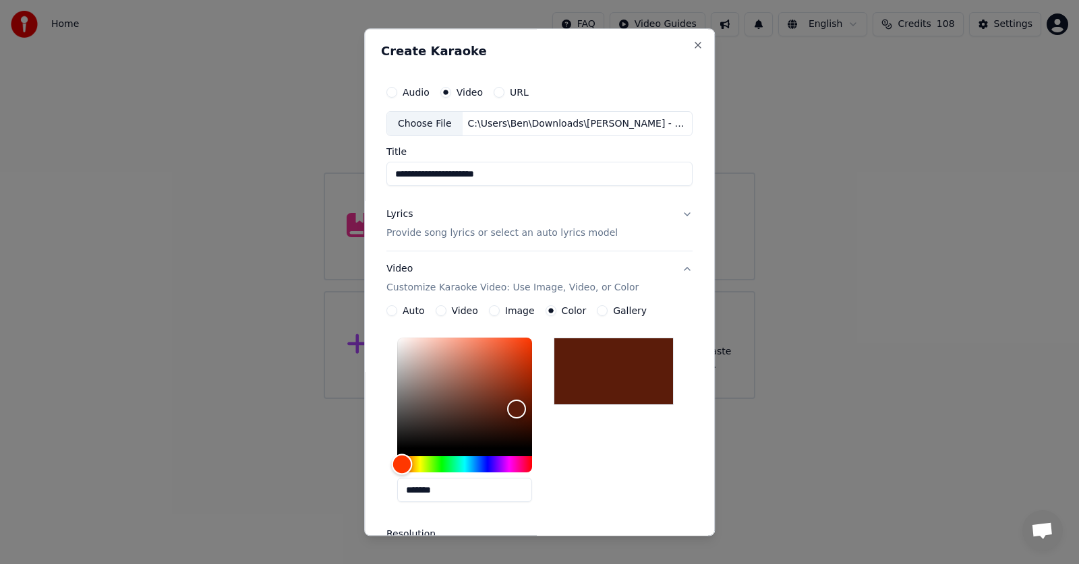
click at [399, 464] on div "Hue" at bounding box center [464, 465] width 135 height 16
click at [475, 457] on div "Hue" at bounding box center [464, 465] width 135 height 16
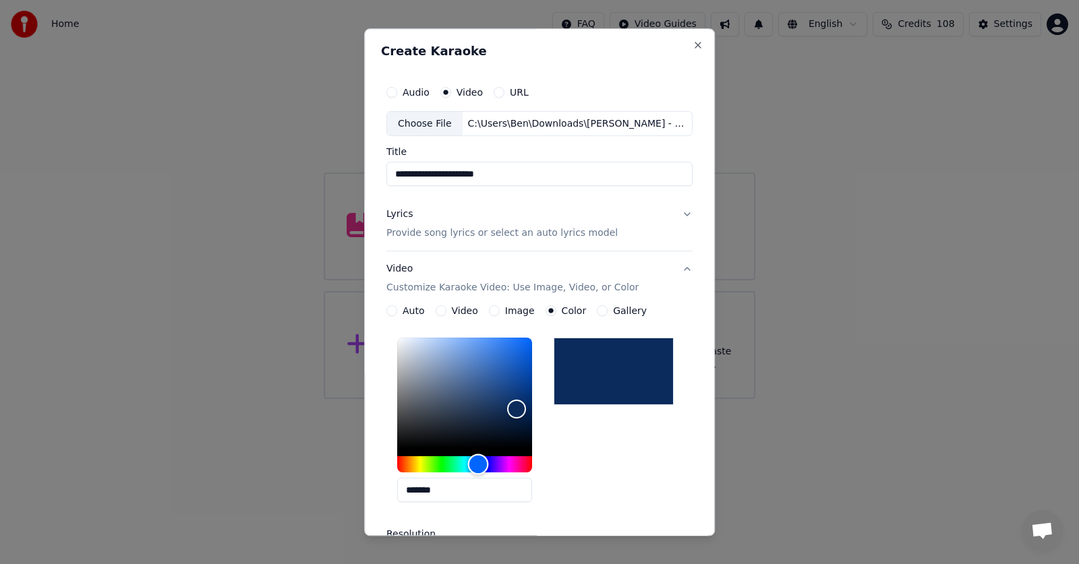
click at [486, 461] on div "Hue" at bounding box center [464, 465] width 135 height 16
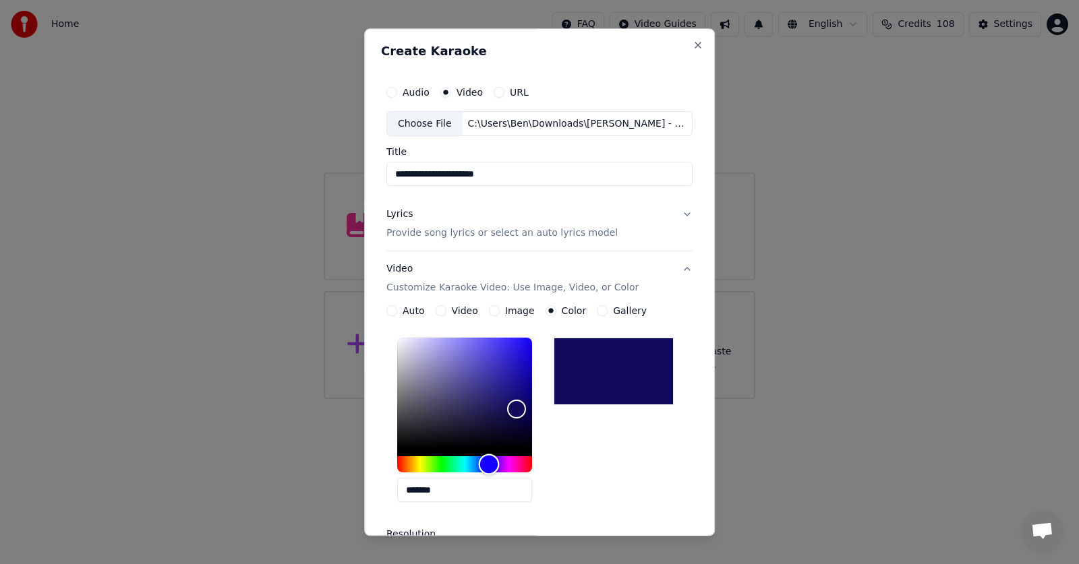
type input "*******"
click at [479, 462] on div "Hue" at bounding box center [489, 464] width 21 height 21
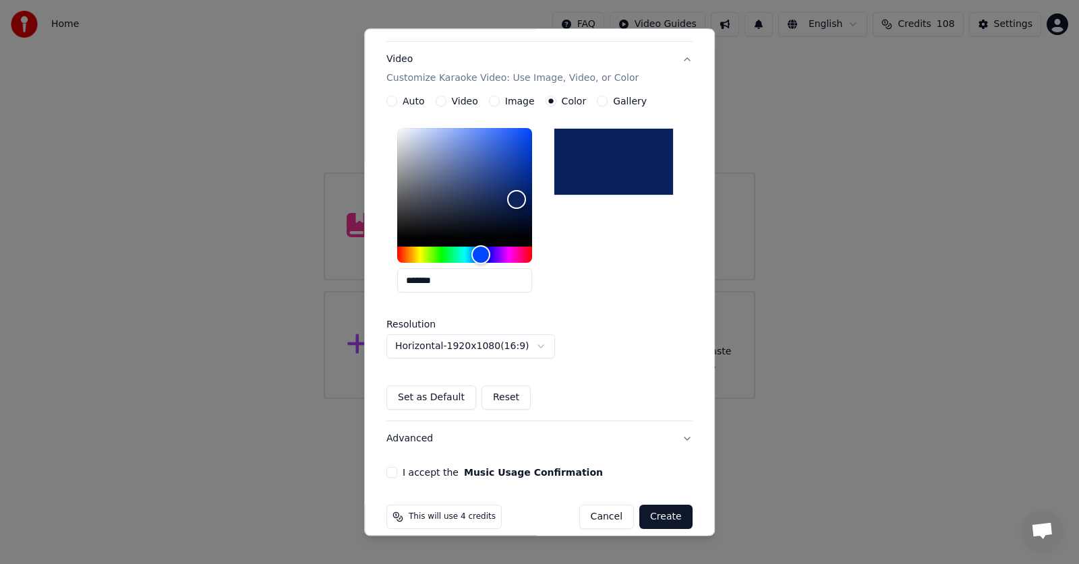
scroll to position [225, 0]
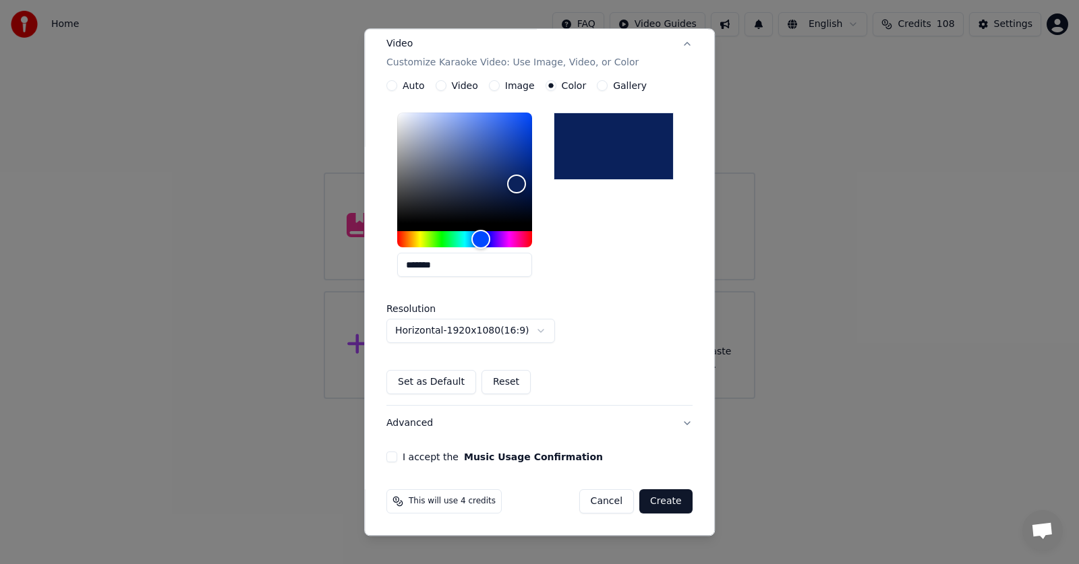
click at [388, 457] on button "I accept the Music Usage Confirmation" at bounding box center [391, 457] width 11 height 11
click at [652, 500] on button "Create" at bounding box center [665, 502] width 53 height 24
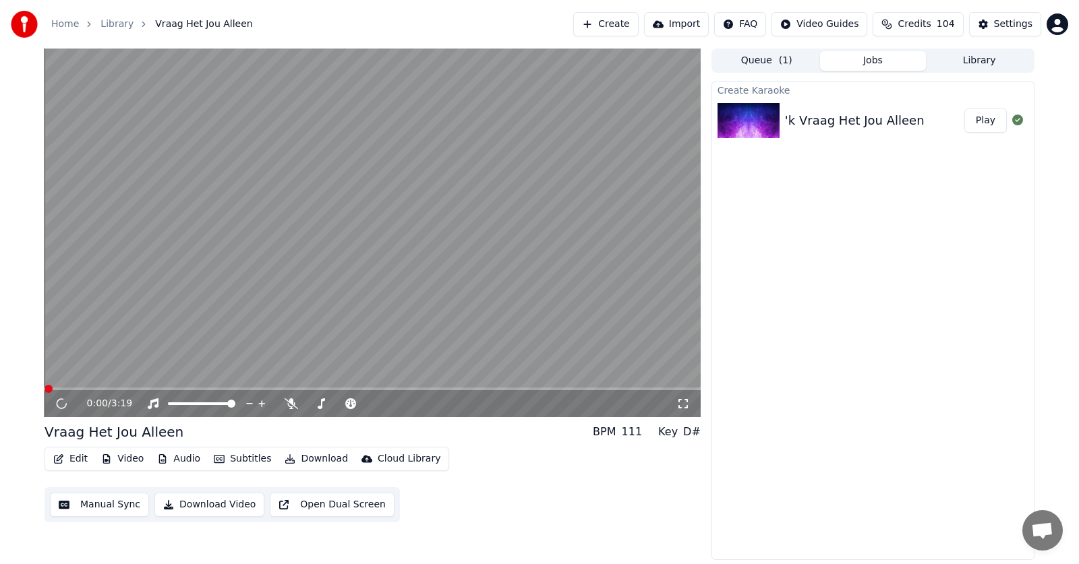
click at [293, 399] on icon at bounding box center [291, 404] width 13 height 11
click at [51, 390] on span at bounding box center [73, 389] width 57 height 3
click at [48, 388] on span at bounding box center [46, 389] width 3 height 3
click at [49, 388] on span at bounding box center [83, 389] width 76 height 3
click at [75, 460] on button "Edit" at bounding box center [70, 459] width 45 height 19
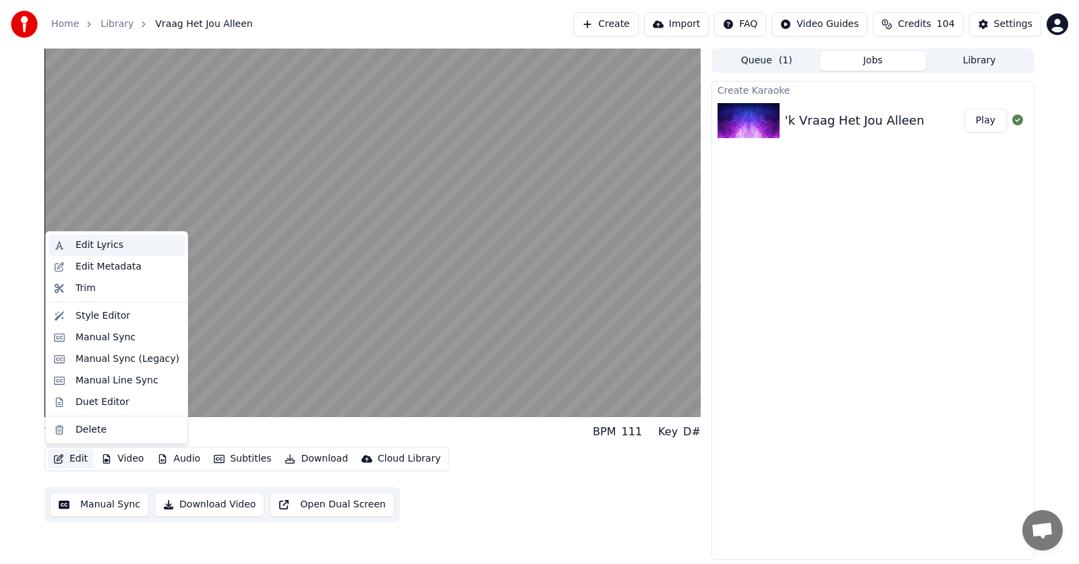
click at [99, 245] on div "Edit Lyrics" at bounding box center [100, 245] width 48 height 13
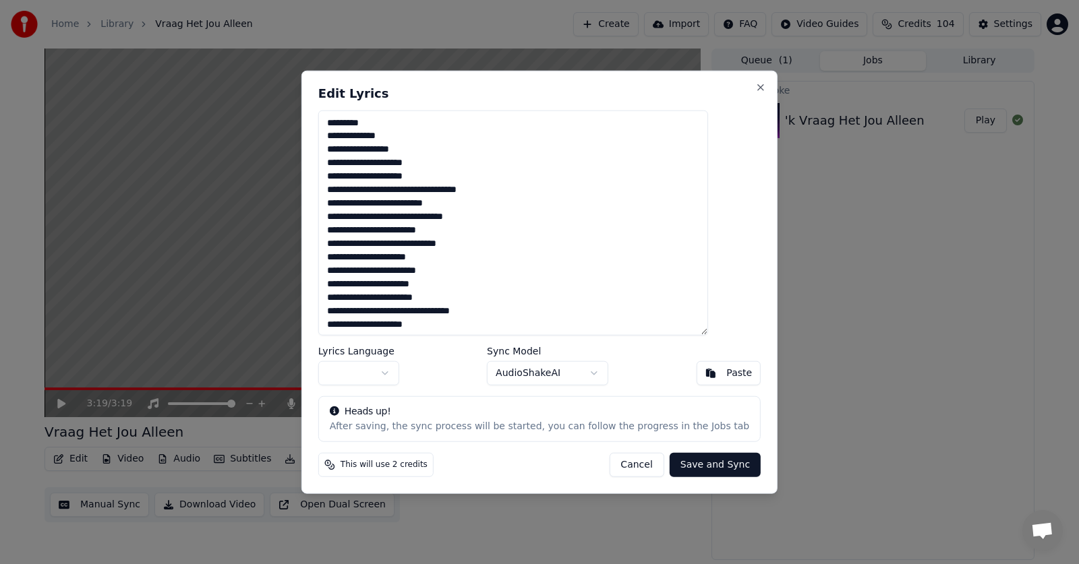
click at [355, 204] on textarea at bounding box center [513, 223] width 390 height 226
click at [357, 256] on textarea at bounding box center [513, 223] width 390 height 226
click at [361, 282] on textarea at bounding box center [513, 223] width 390 height 226
click at [475, 310] on textarea at bounding box center [513, 223] width 390 height 226
click at [477, 310] on textarea at bounding box center [513, 223] width 390 height 226
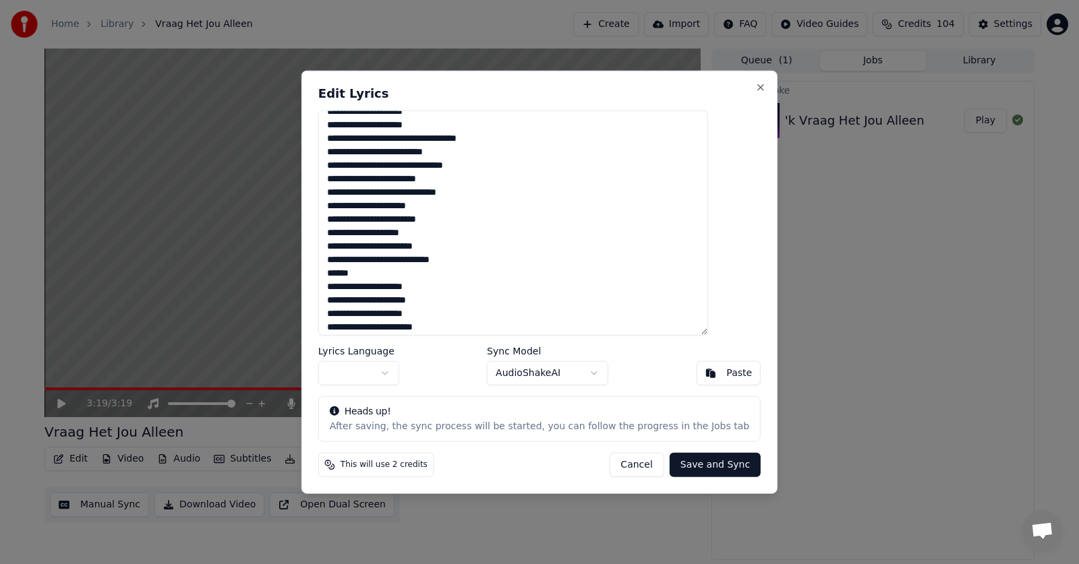
scroll to position [59, 0]
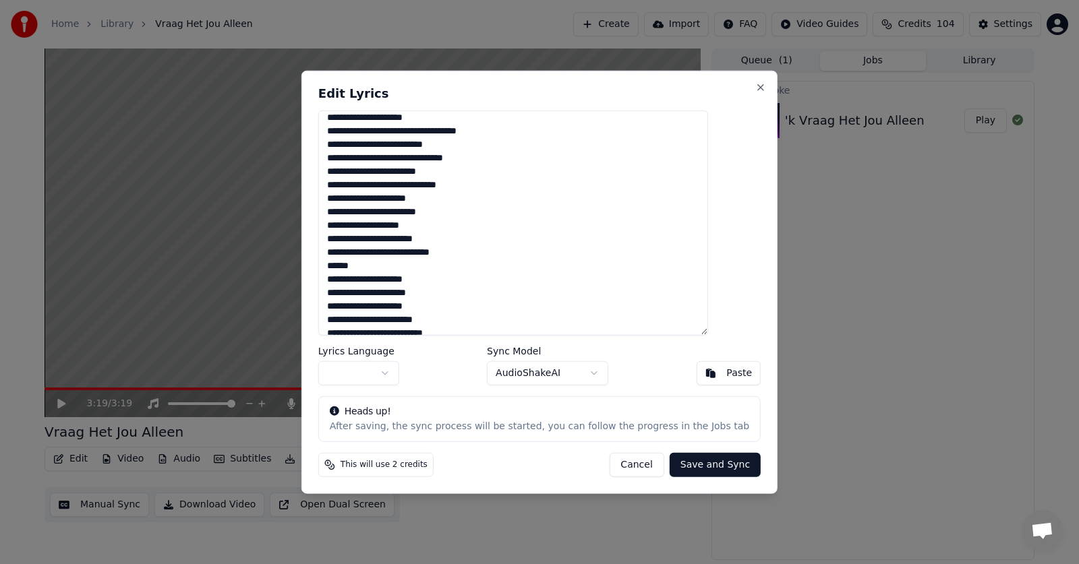
click at [390, 266] on textarea at bounding box center [513, 223] width 390 height 226
click at [355, 280] on textarea at bounding box center [513, 223] width 390 height 226
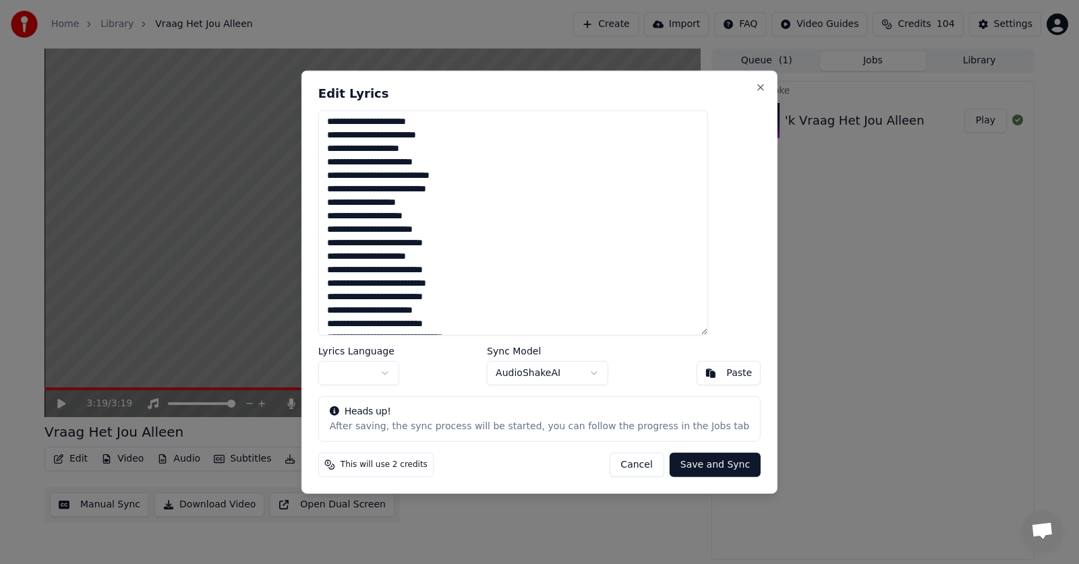
scroll to position [138, 0]
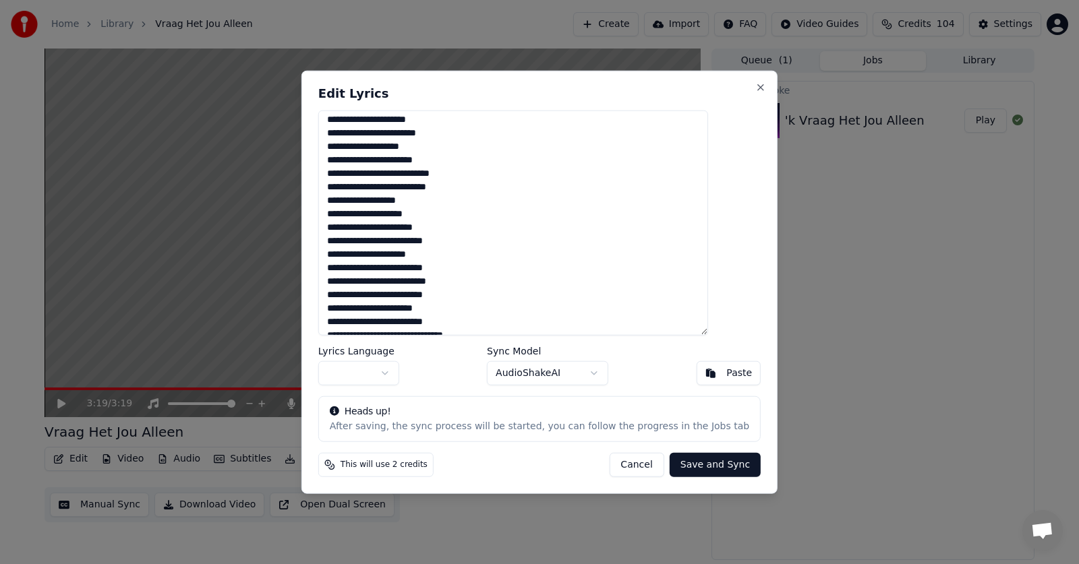
click at [451, 251] on textarea at bounding box center [513, 223] width 390 height 226
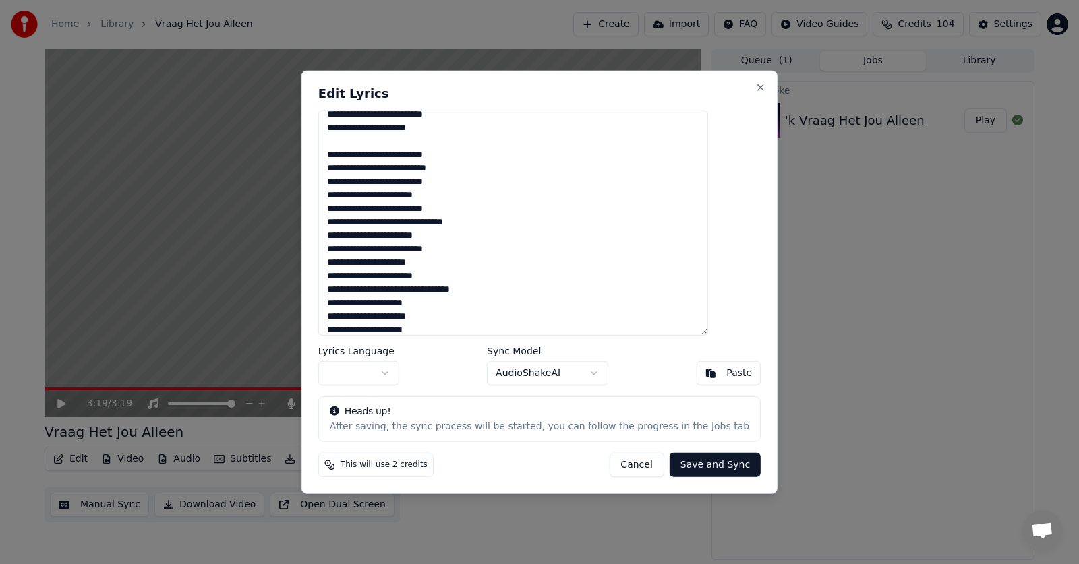
scroll to position [269, 0]
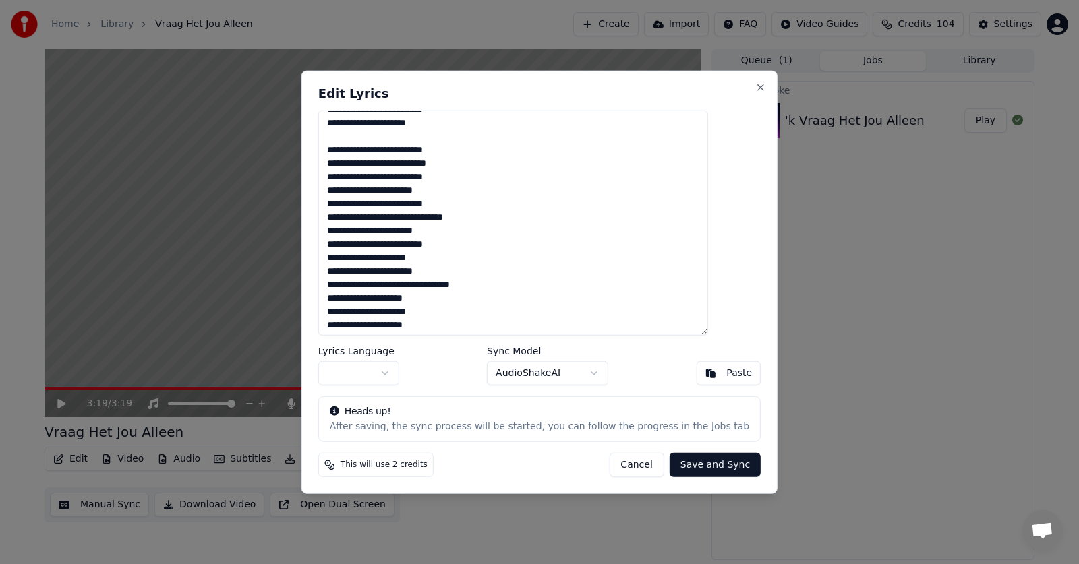
click at [363, 257] on textarea at bounding box center [513, 223] width 390 height 226
click at [445, 285] on textarea at bounding box center [513, 223] width 390 height 226
click at [416, 297] on textarea at bounding box center [513, 223] width 390 height 226
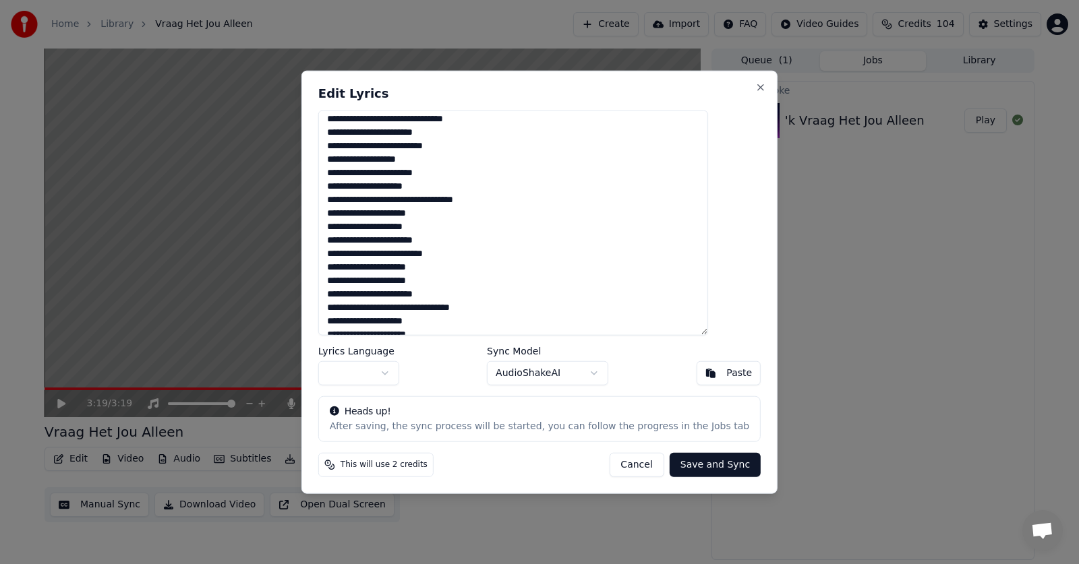
scroll to position [370, 0]
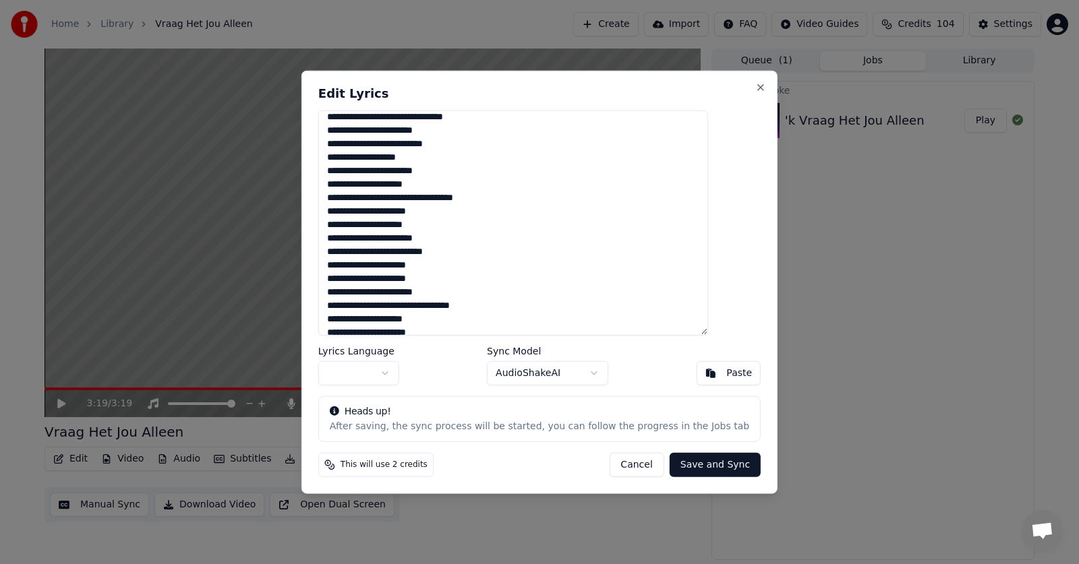
click at [448, 268] on textarea at bounding box center [513, 223] width 390 height 226
click at [361, 289] on textarea at bounding box center [513, 223] width 390 height 226
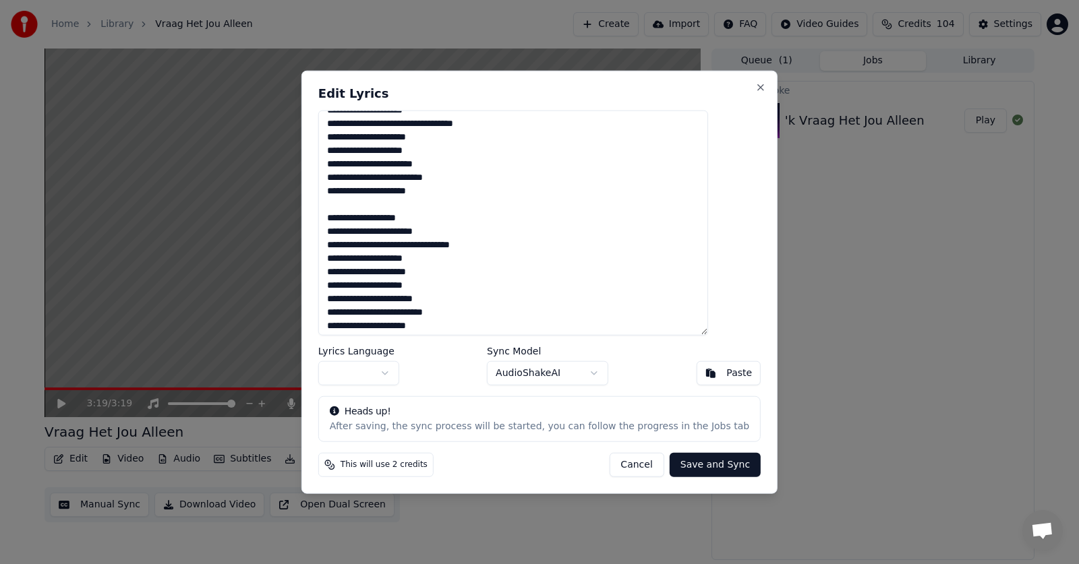
scroll to position [446, 0]
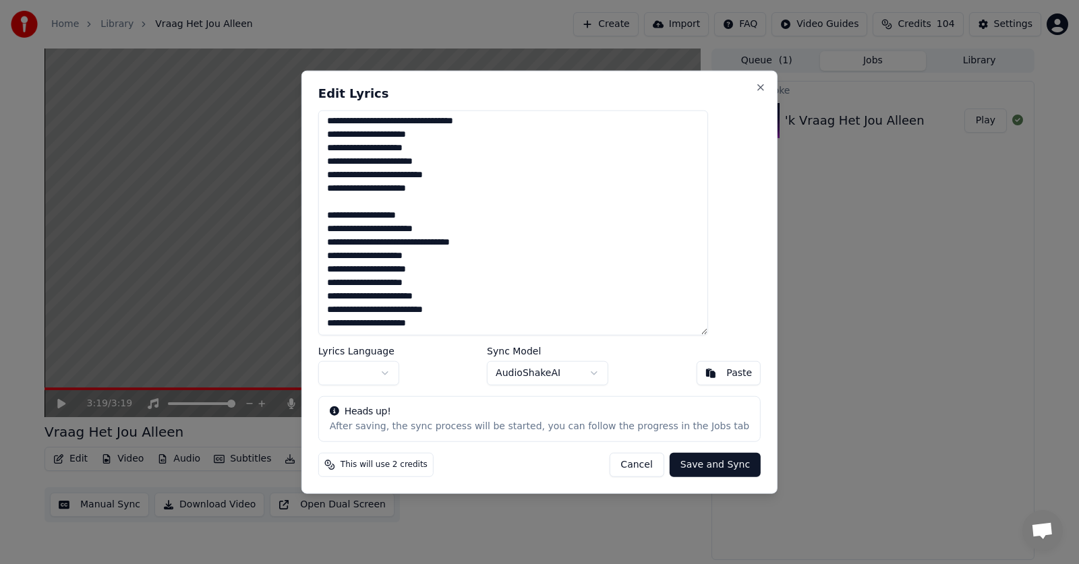
click at [446, 243] on textarea at bounding box center [513, 223] width 390 height 226
click at [416, 255] on textarea at bounding box center [513, 223] width 390 height 226
click at [363, 268] on textarea at bounding box center [513, 223] width 390 height 226
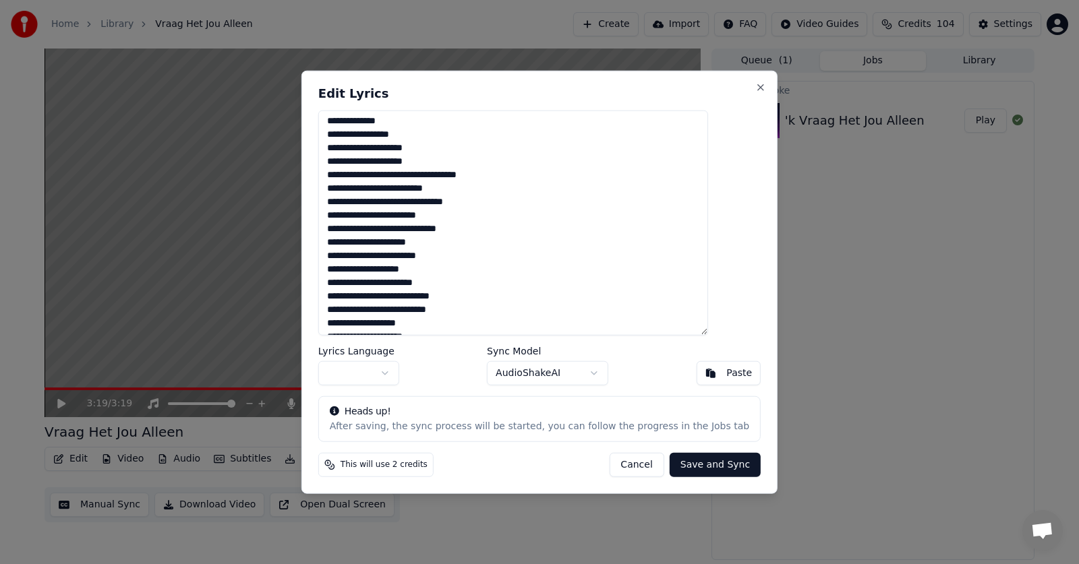
scroll to position [0, 0]
click at [352, 123] on textarea at bounding box center [513, 223] width 390 height 226
click at [353, 286] on textarea at bounding box center [513, 223] width 390 height 226
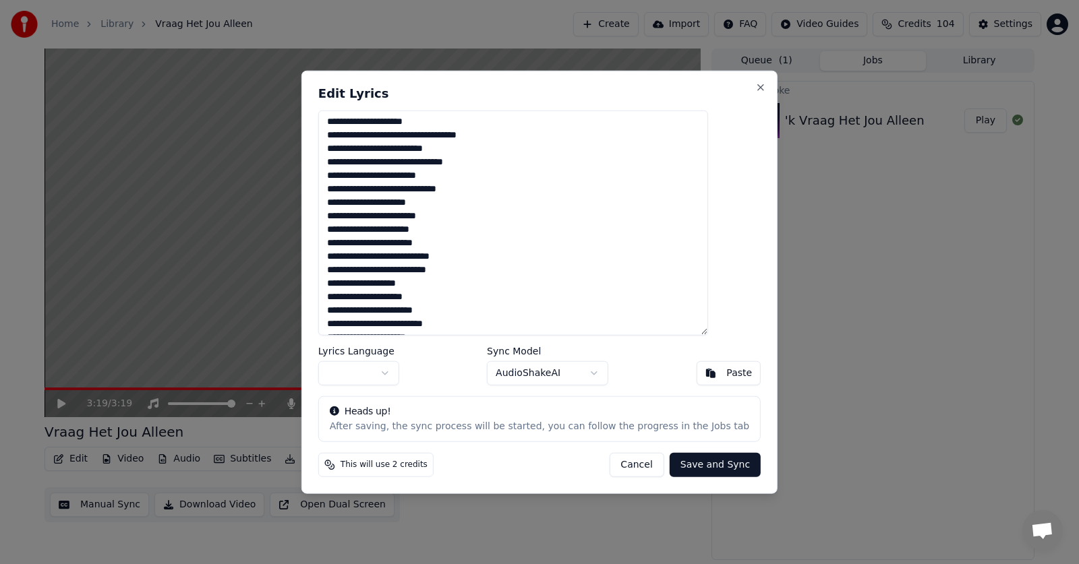
scroll to position [64, 0]
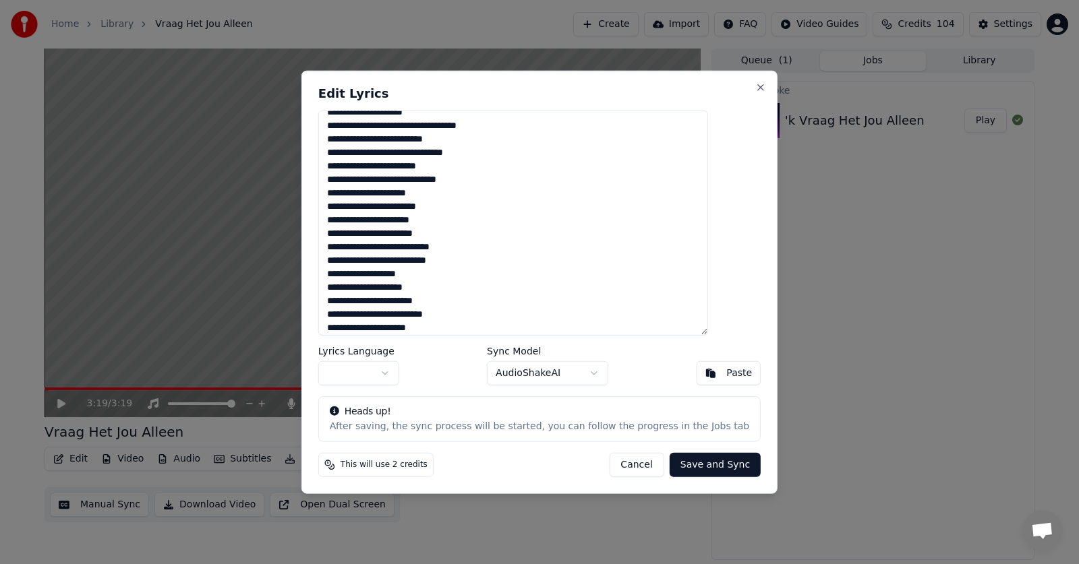
click at [354, 274] on textarea at bounding box center [513, 223] width 390 height 226
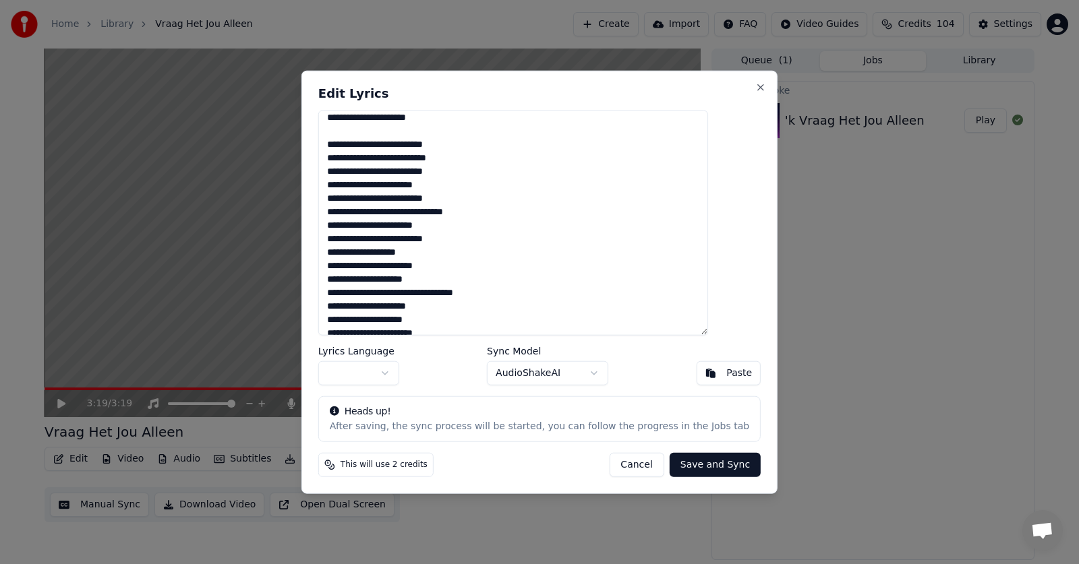
scroll to position [276, 0]
click at [353, 251] on textarea at bounding box center [513, 223] width 390 height 226
click at [356, 303] on textarea at bounding box center [513, 223] width 390 height 226
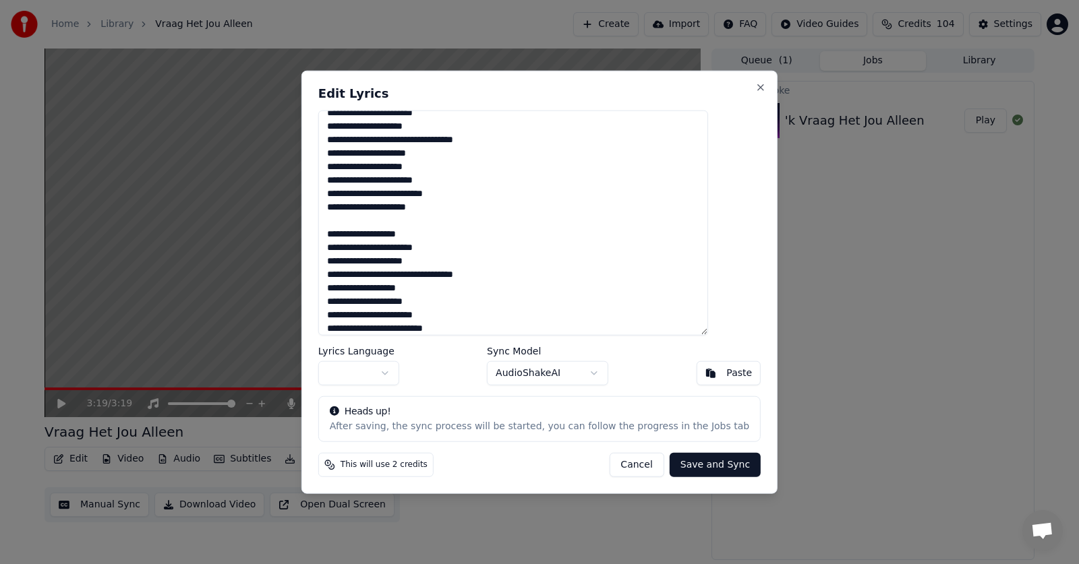
scroll to position [430, 0]
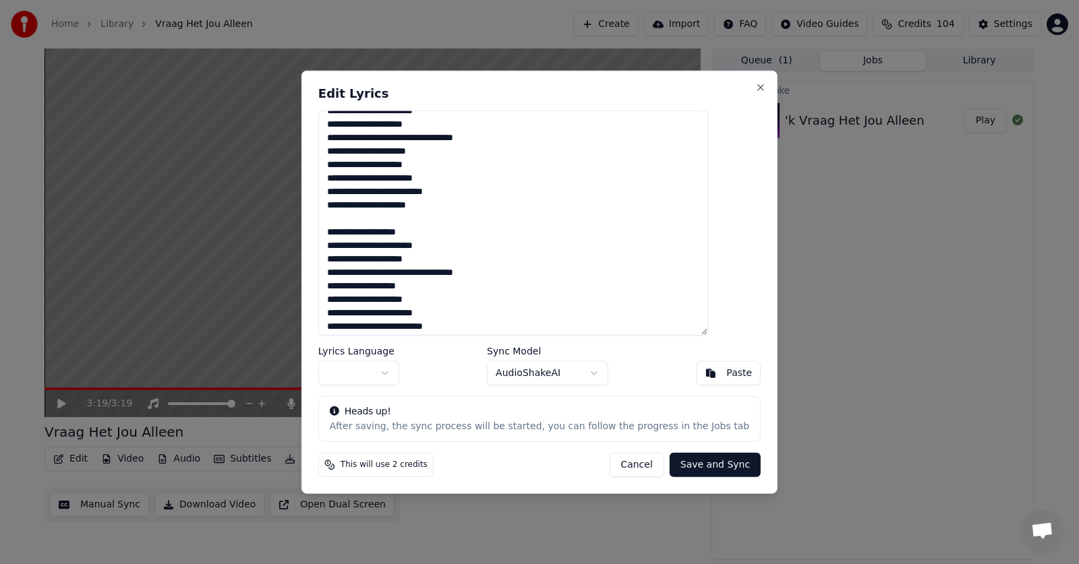
click at [354, 231] on textarea at bounding box center [513, 223] width 390 height 226
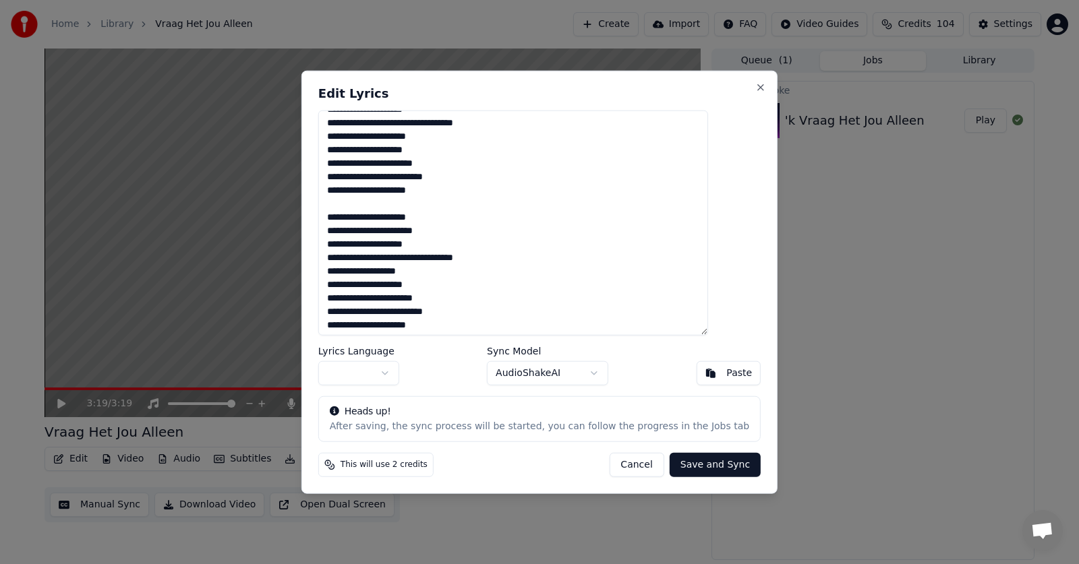
scroll to position [446, 0]
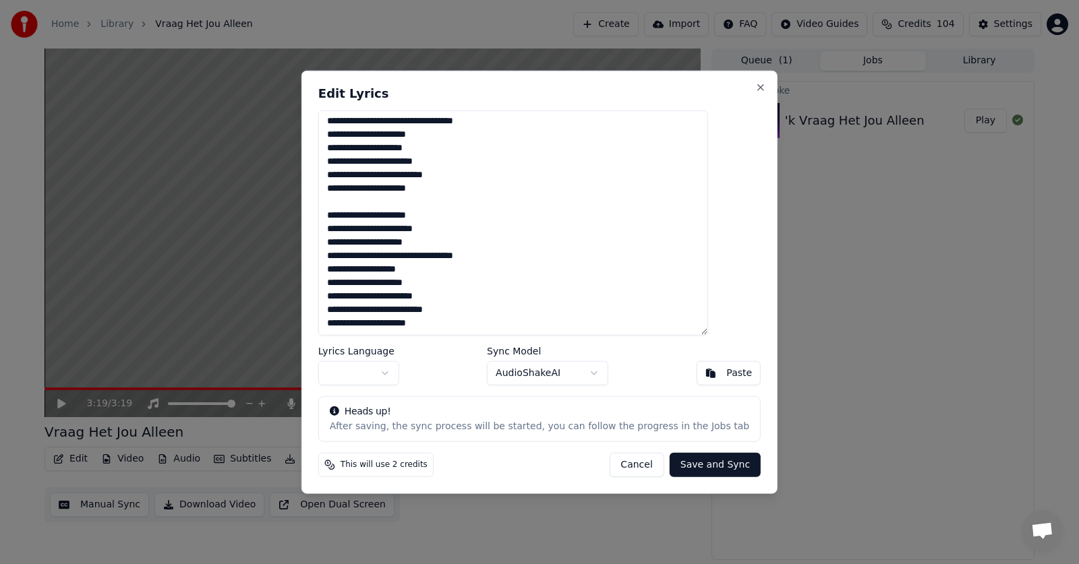
click at [353, 270] on textarea at bounding box center [513, 223] width 390 height 226
type textarea "**********"
click at [682, 463] on button "Save and Sync" at bounding box center [715, 465] width 91 height 24
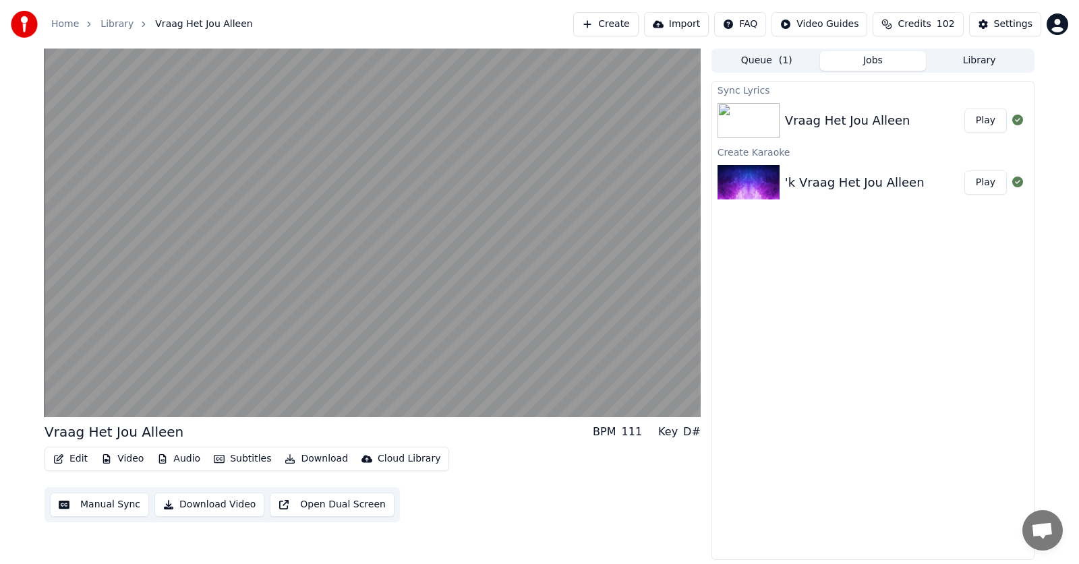
click at [73, 459] on button "Edit" at bounding box center [70, 459] width 45 height 19
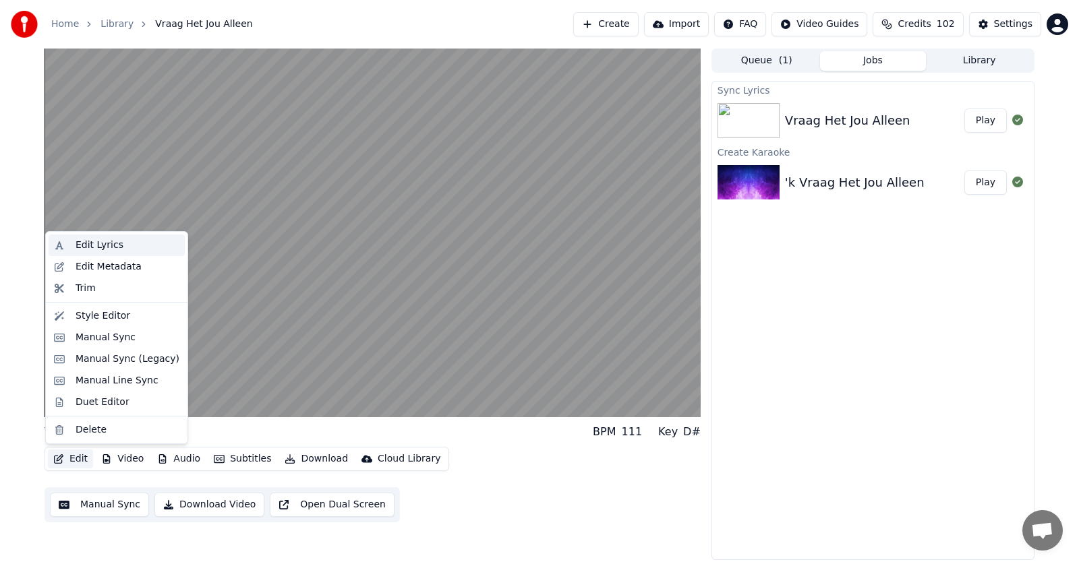
click at [96, 243] on div "Edit Lyrics" at bounding box center [100, 245] width 48 height 13
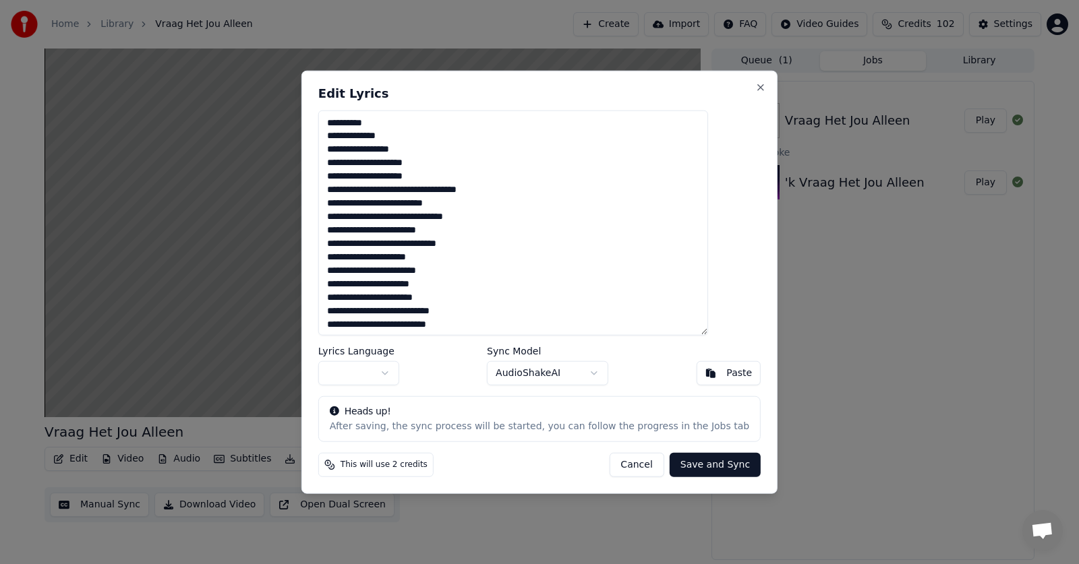
click at [454, 245] on textarea at bounding box center [513, 223] width 390 height 226
click at [450, 287] on textarea at bounding box center [513, 223] width 390 height 226
click at [363, 284] on textarea at bounding box center [513, 223] width 390 height 226
click at [388, 322] on textarea at bounding box center [513, 223] width 390 height 226
click at [382, 326] on textarea at bounding box center [513, 223] width 390 height 226
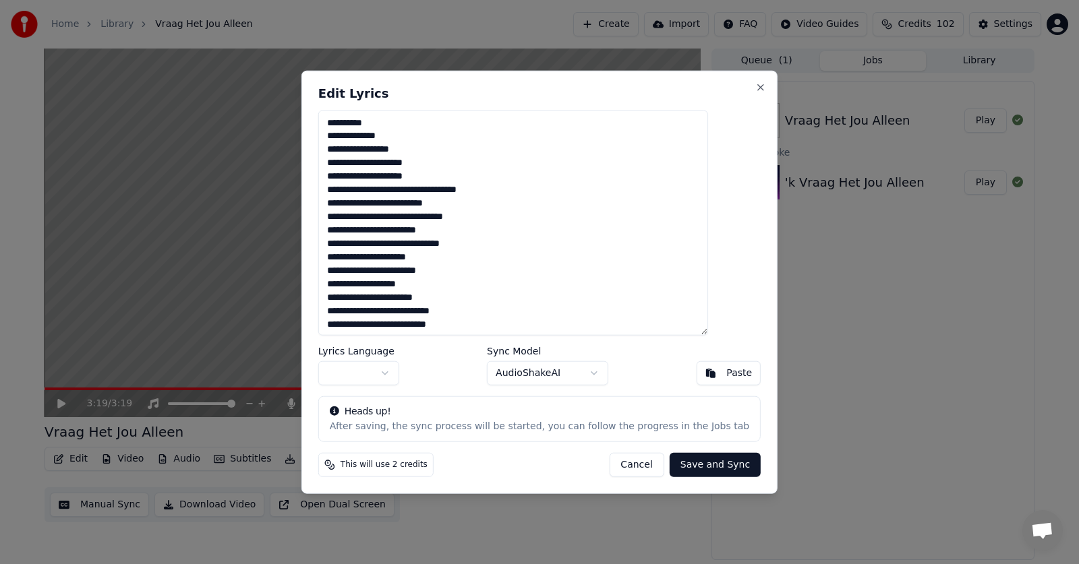
click at [382, 326] on textarea at bounding box center [513, 223] width 390 height 226
click at [384, 322] on textarea at bounding box center [513, 223] width 390 height 226
click at [440, 309] on textarea at bounding box center [513, 223] width 390 height 226
click at [445, 312] on textarea at bounding box center [513, 223] width 390 height 226
click at [443, 312] on textarea at bounding box center [513, 223] width 390 height 226
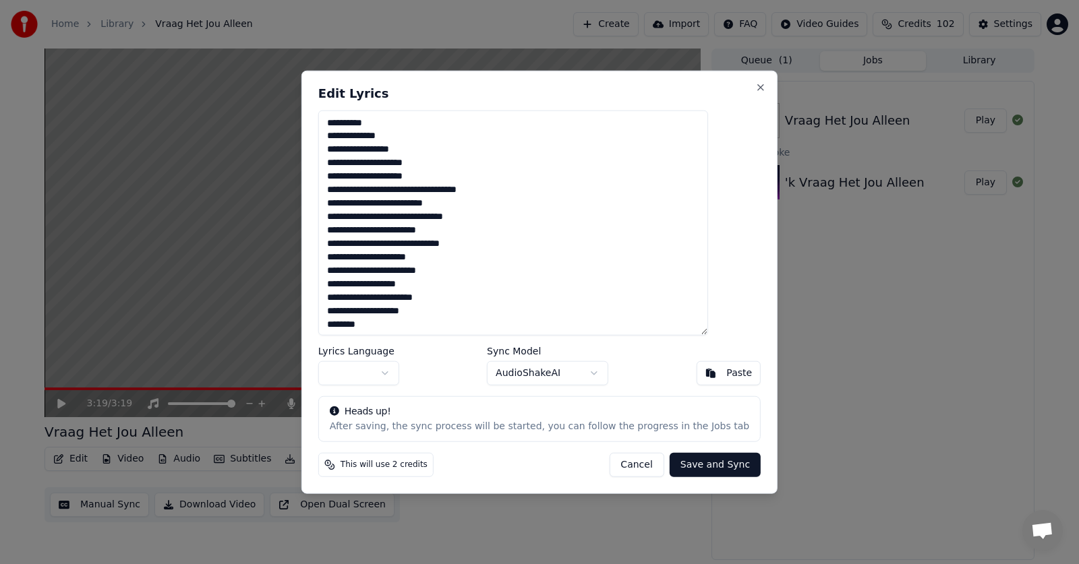
click at [392, 321] on textarea at bounding box center [513, 223] width 390 height 226
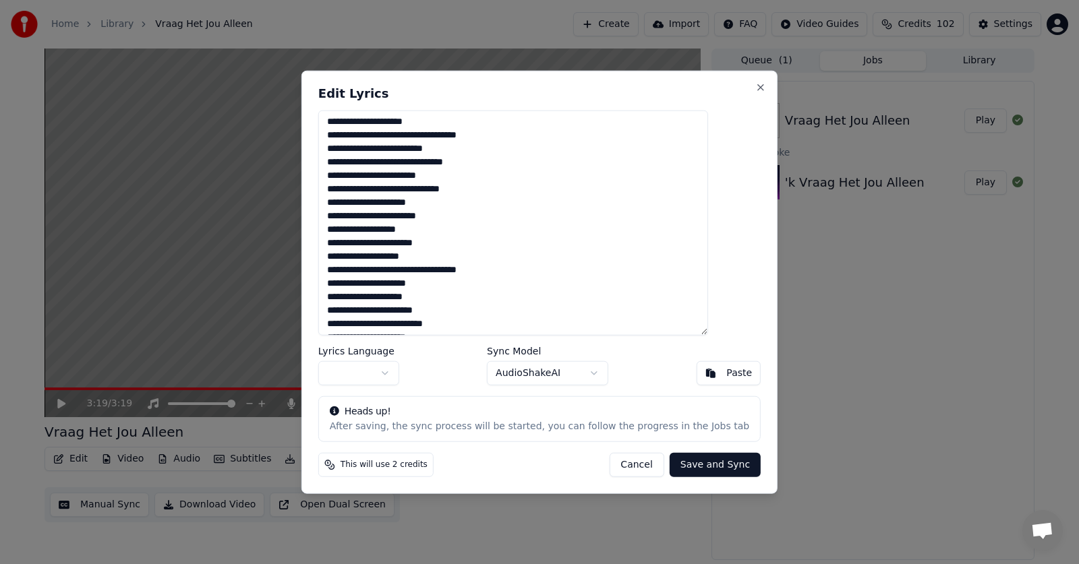
scroll to position [57, 0]
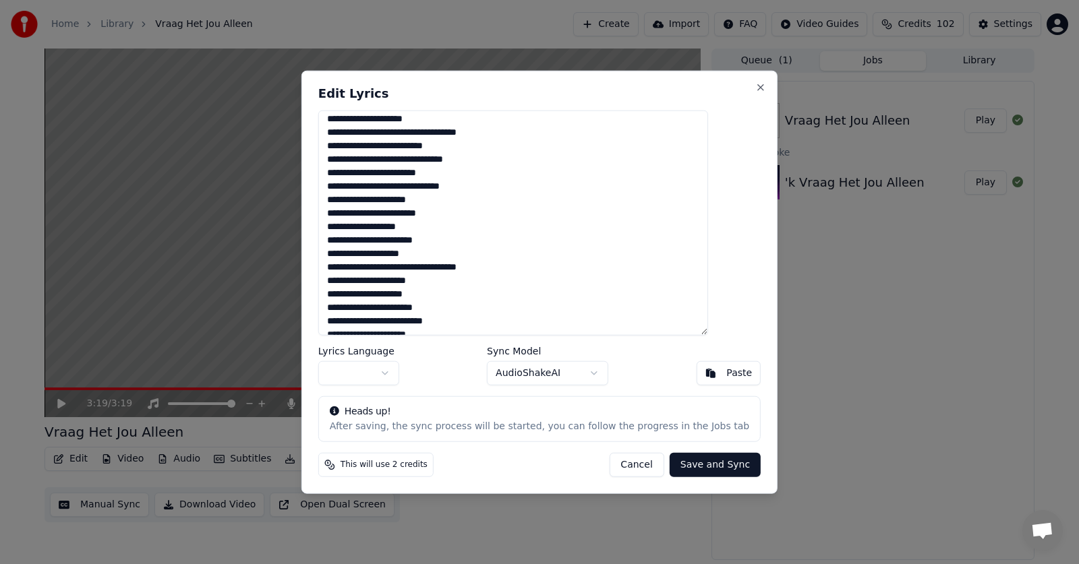
click at [363, 278] on textarea at bounding box center [513, 223] width 390 height 226
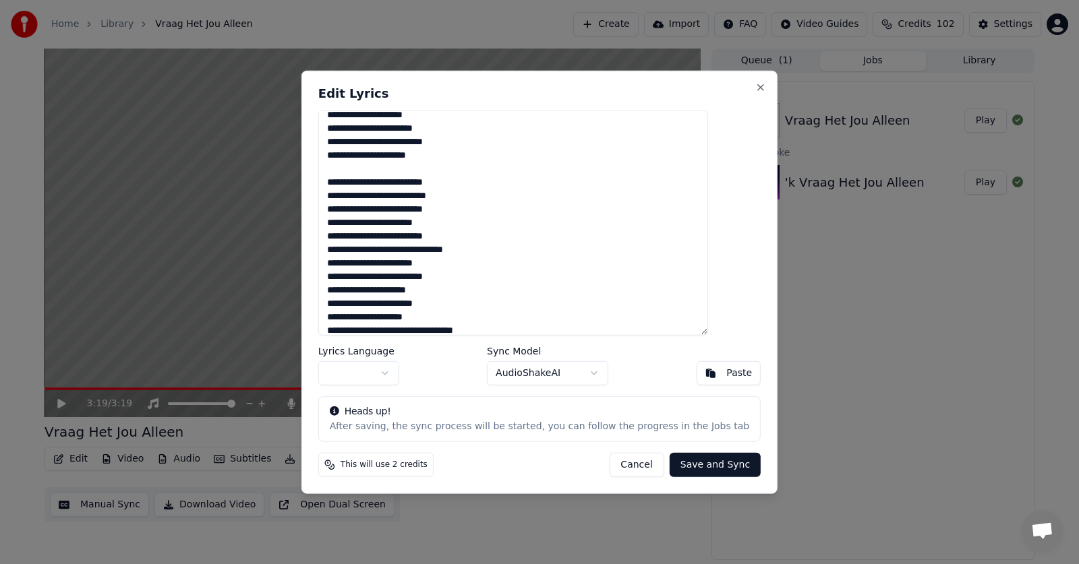
scroll to position [241, 0]
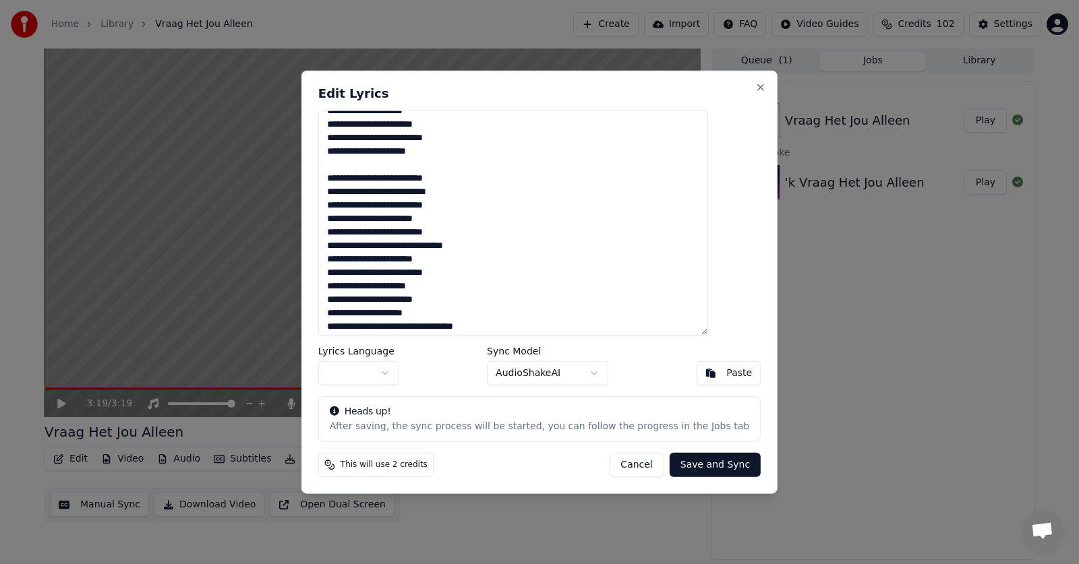
click at [358, 230] on textarea at bounding box center [513, 223] width 390 height 226
click at [365, 286] on textarea at bounding box center [513, 223] width 390 height 226
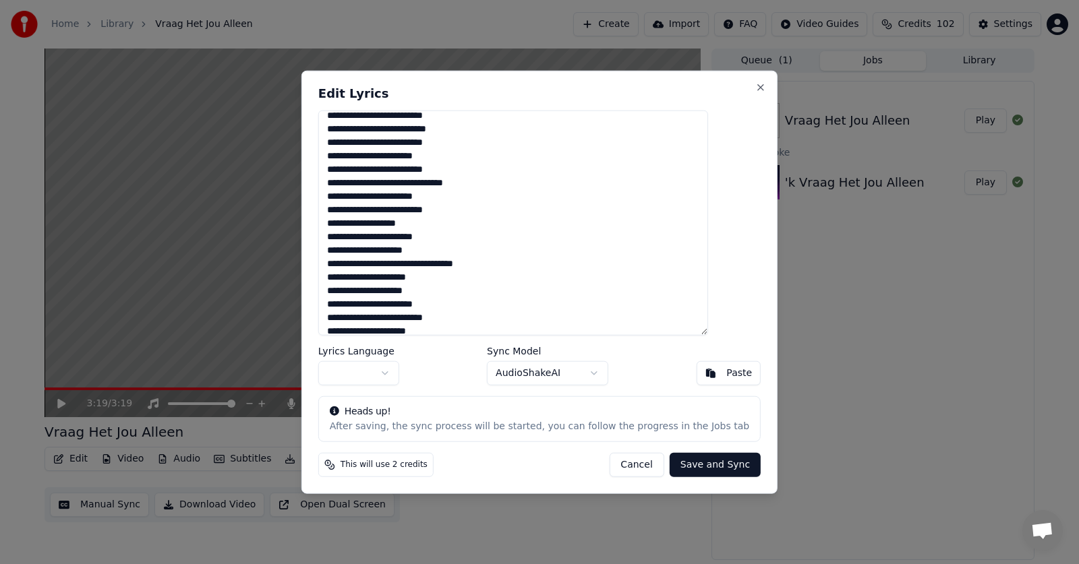
scroll to position [305, 0]
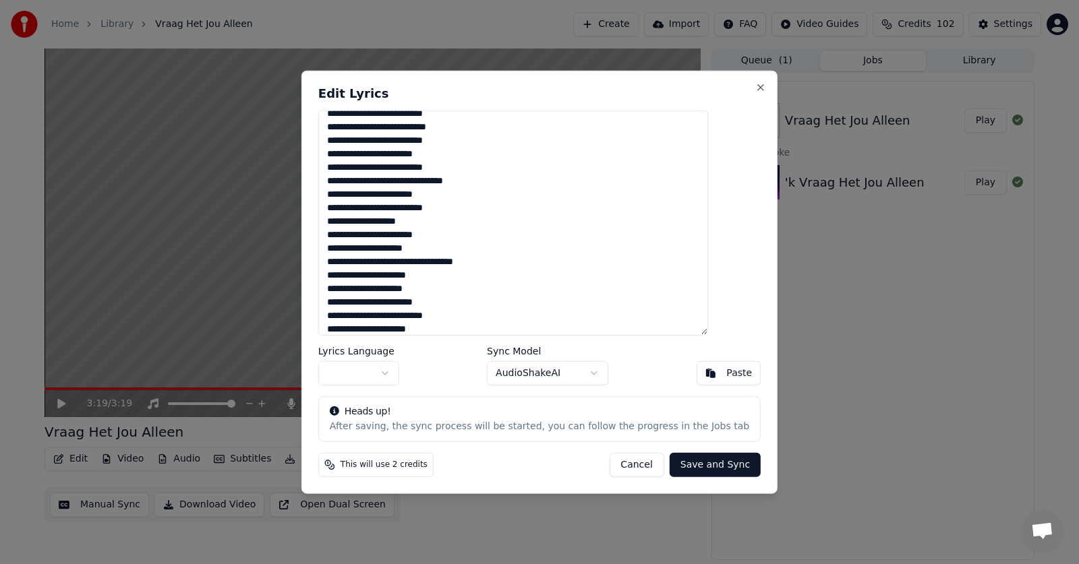
click at [423, 263] on textarea at bounding box center [513, 223] width 390 height 226
click at [362, 274] on textarea at bounding box center [513, 223] width 390 height 226
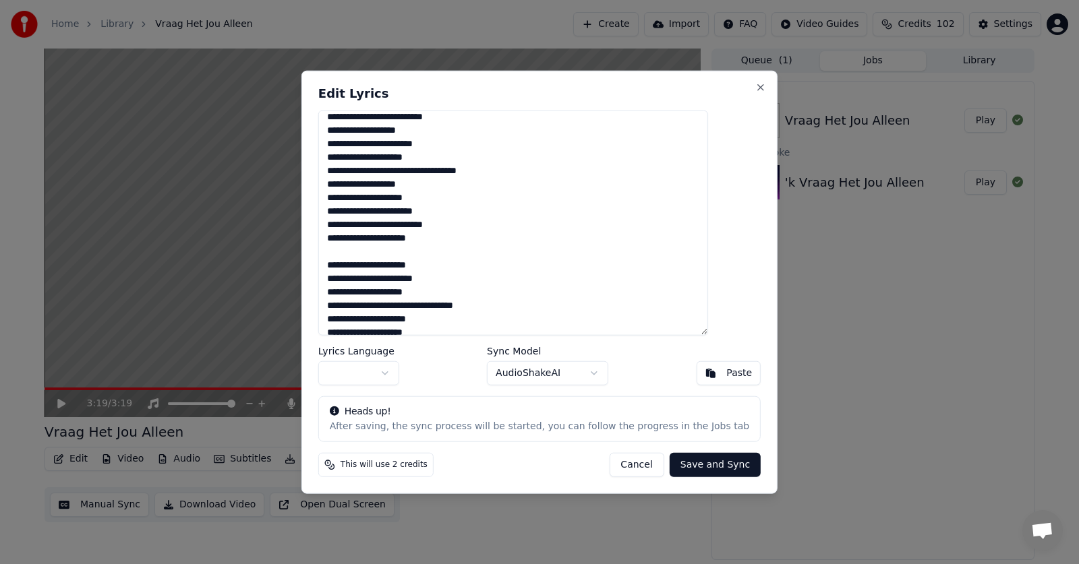
scroll to position [406, 0]
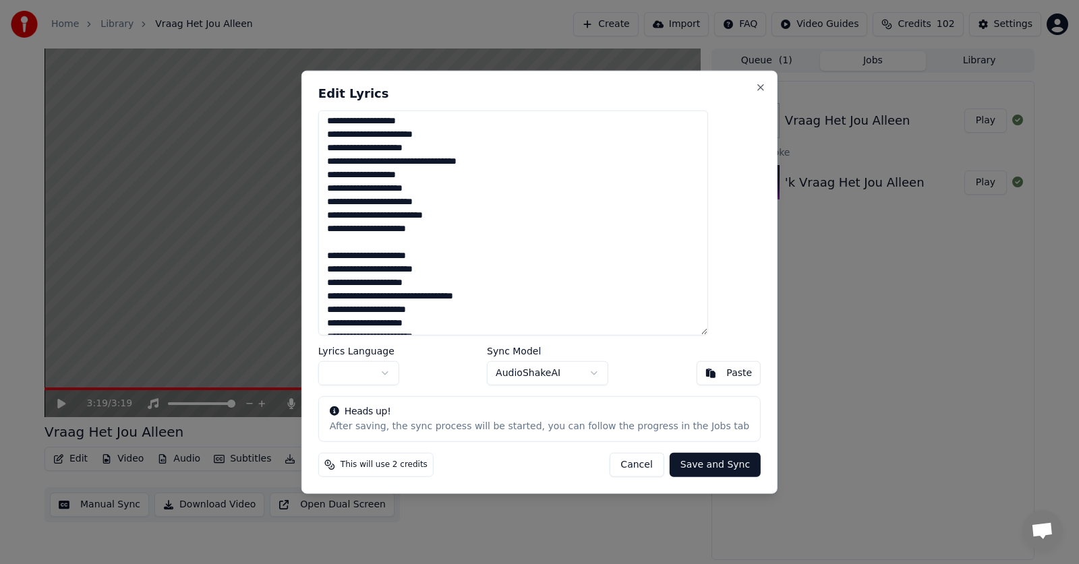
click at [363, 256] on textarea at bounding box center [513, 223] width 390 height 226
click at [422, 294] on textarea at bounding box center [513, 223] width 390 height 226
click at [364, 309] on textarea at bounding box center [513, 223] width 390 height 226
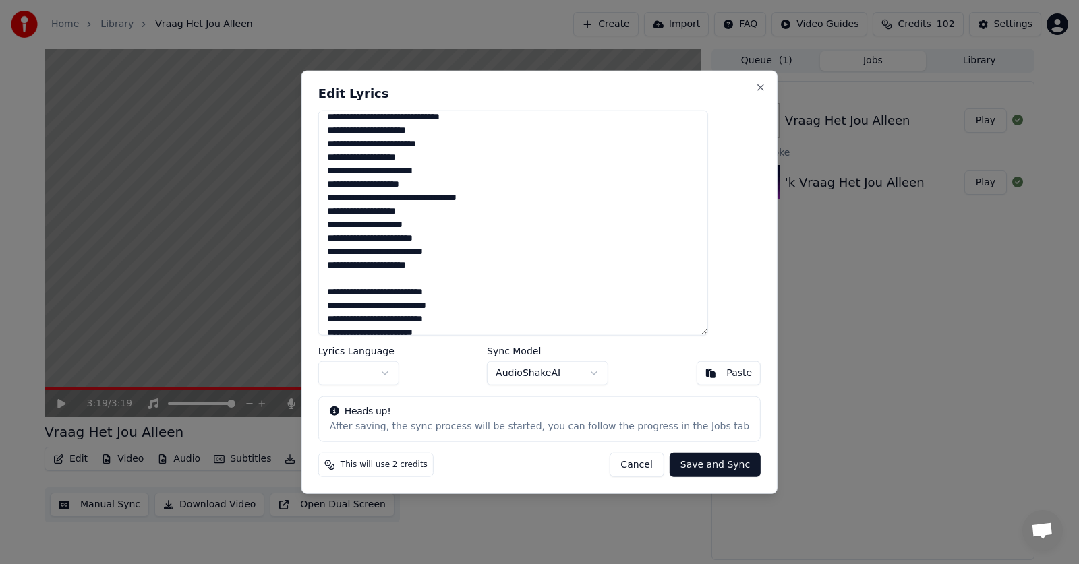
scroll to position [129, 0]
click at [387, 222] on textarea at bounding box center [513, 223] width 390 height 226
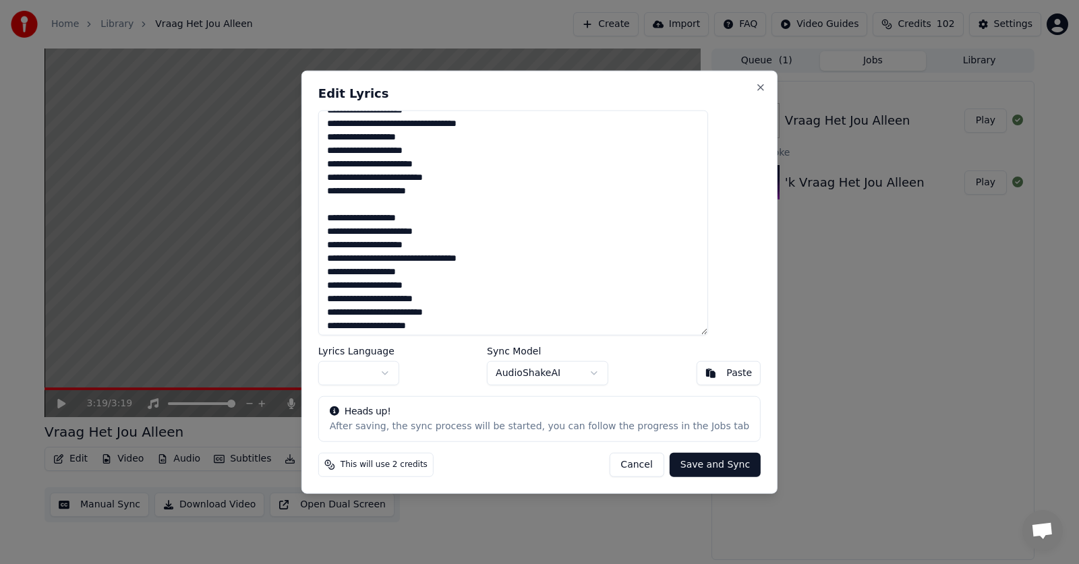
scroll to position [446, 0]
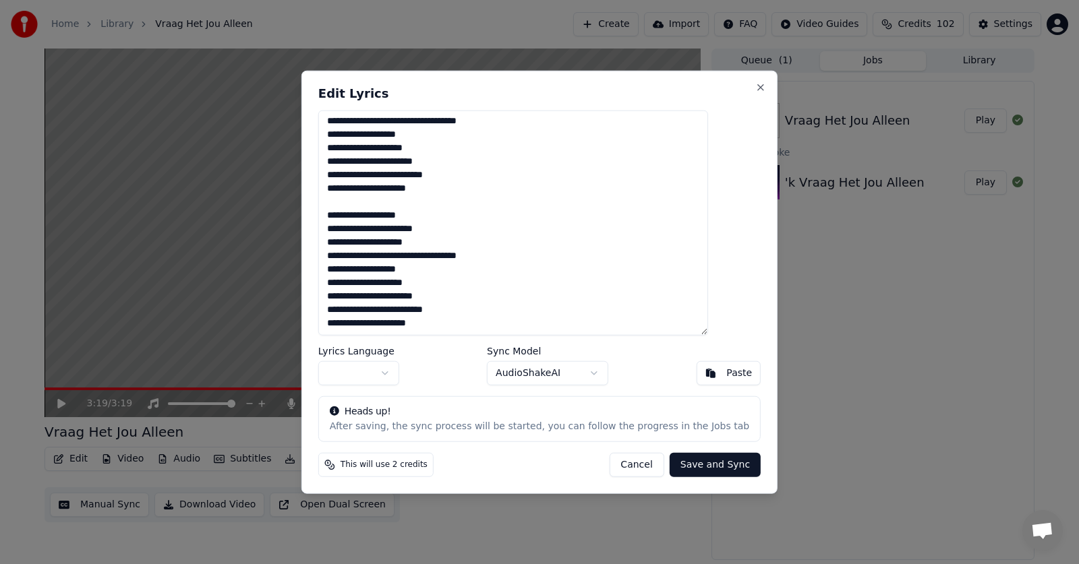
click at [388, 147] on textarea at bounding box center [513, 223] width 390 height 226
click at [388, 285] on textarea at bounding box center [513, 223] width 390 height 226
type textarea "**********"
click at [683, 464] on button "Save and Sync" at bounding box center [715, 465] width 91 height 24
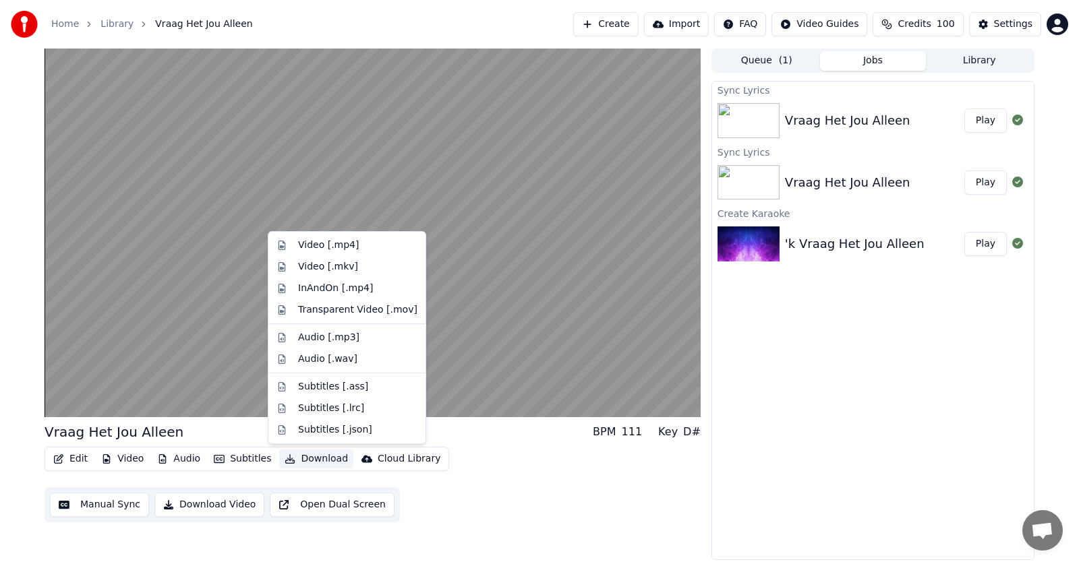
click at [322, 459] on button "Download" at bounding box center [316, 459] width 74 height 19
click at [339, 252] on div "Video [.mp4]" at bounding box center [347, 246] width 152 height 22
